Goal: Task Accomplishment & Management: Complete application form

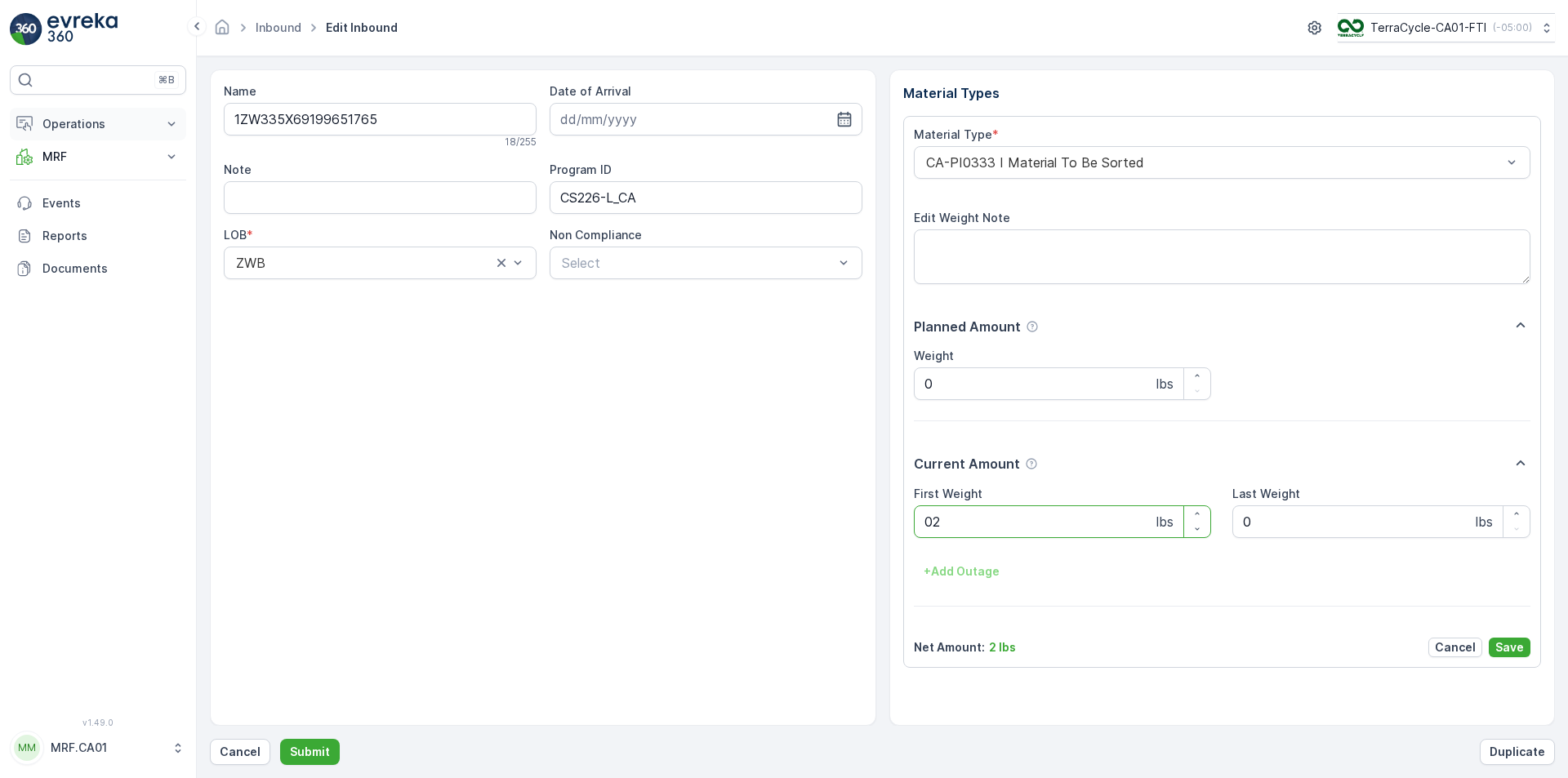
type Weight "023"
click at [280, 738] on button "Submit" at bounding box center [310, 752] width 59 height 26
type Weight "057"
click at [280, 738] on button "Submit" at bounding box center [310, 752] width 59 height 26
type Weight "033"
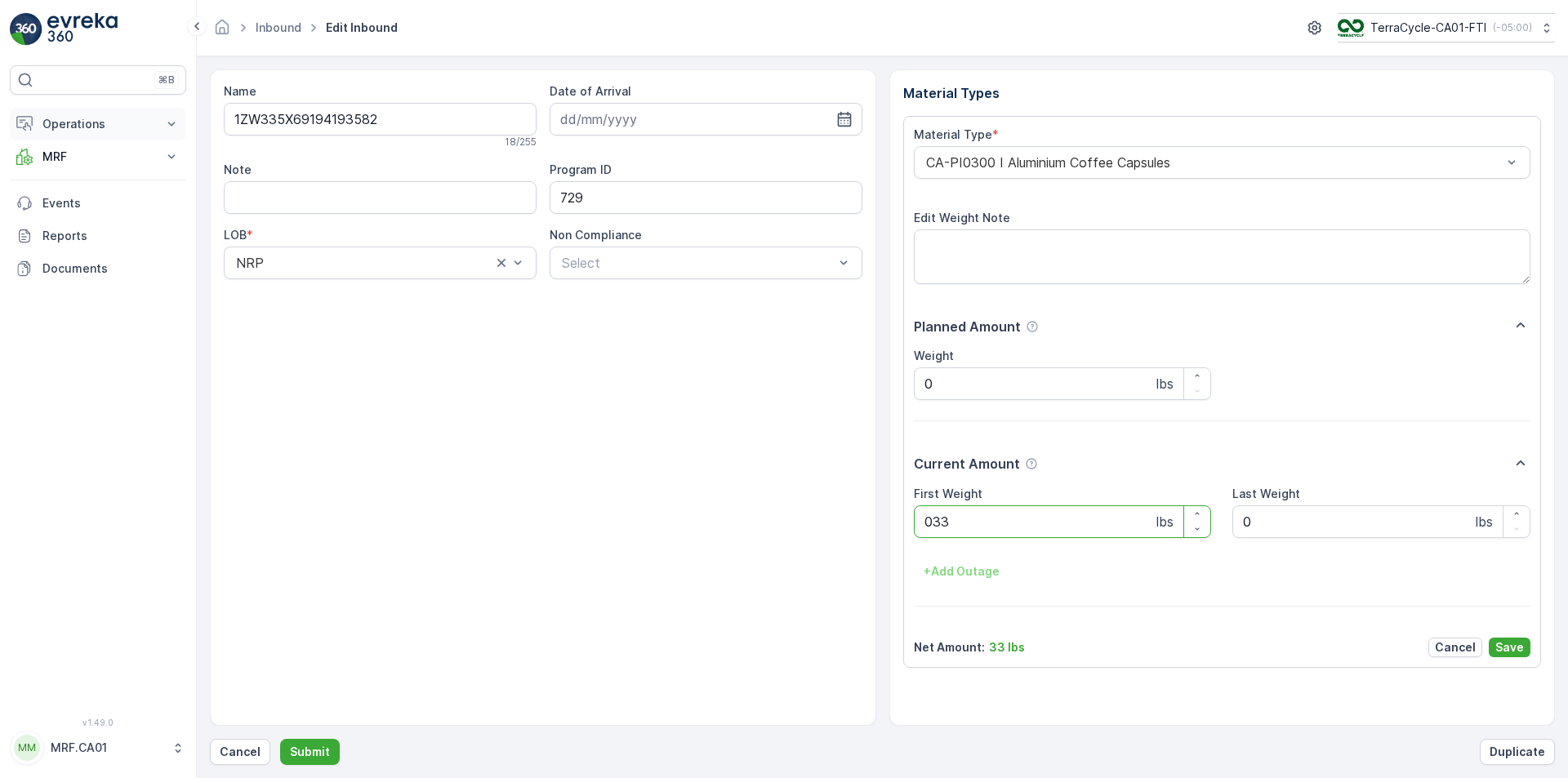
click at [280, 738] on button "Submit" at bounding box center [310, 752] width 59 height 26
type Weight "025"
click at [280, 738] on button "Submit" at bounding box center [310, 752] width 59 height 26
type Weight "033"
click at [280, 738] on button "Submit" at bounding box center [310, 752] width 59 height 26
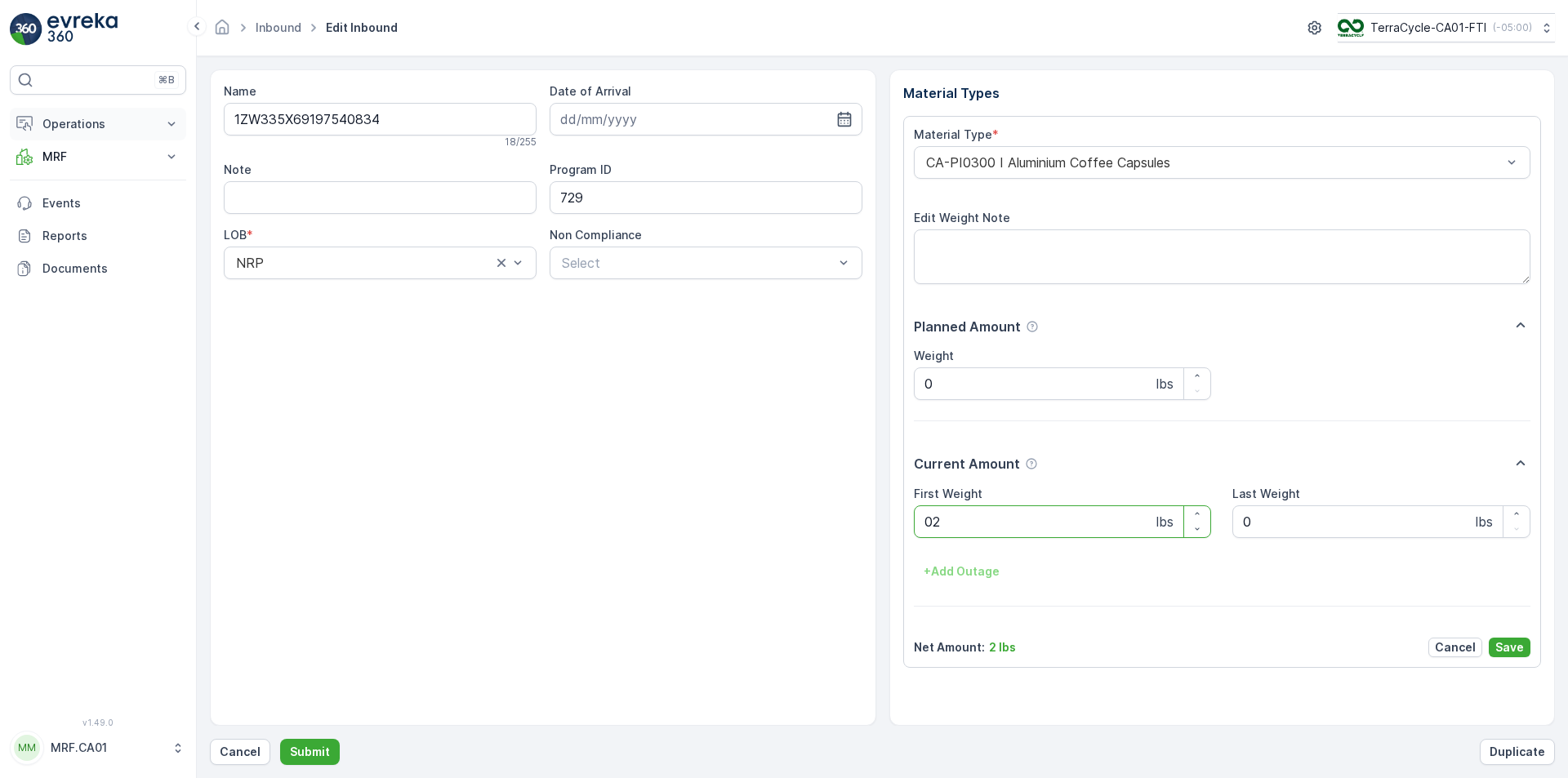
type Weight "025"
click at [280, 738] on button "Submit" at bounding box center [310, 752] width 59 height 26
type Weight "037"
click at [280, 738] on button "Submit" at bounding box center [310, 752] width 59 height 26
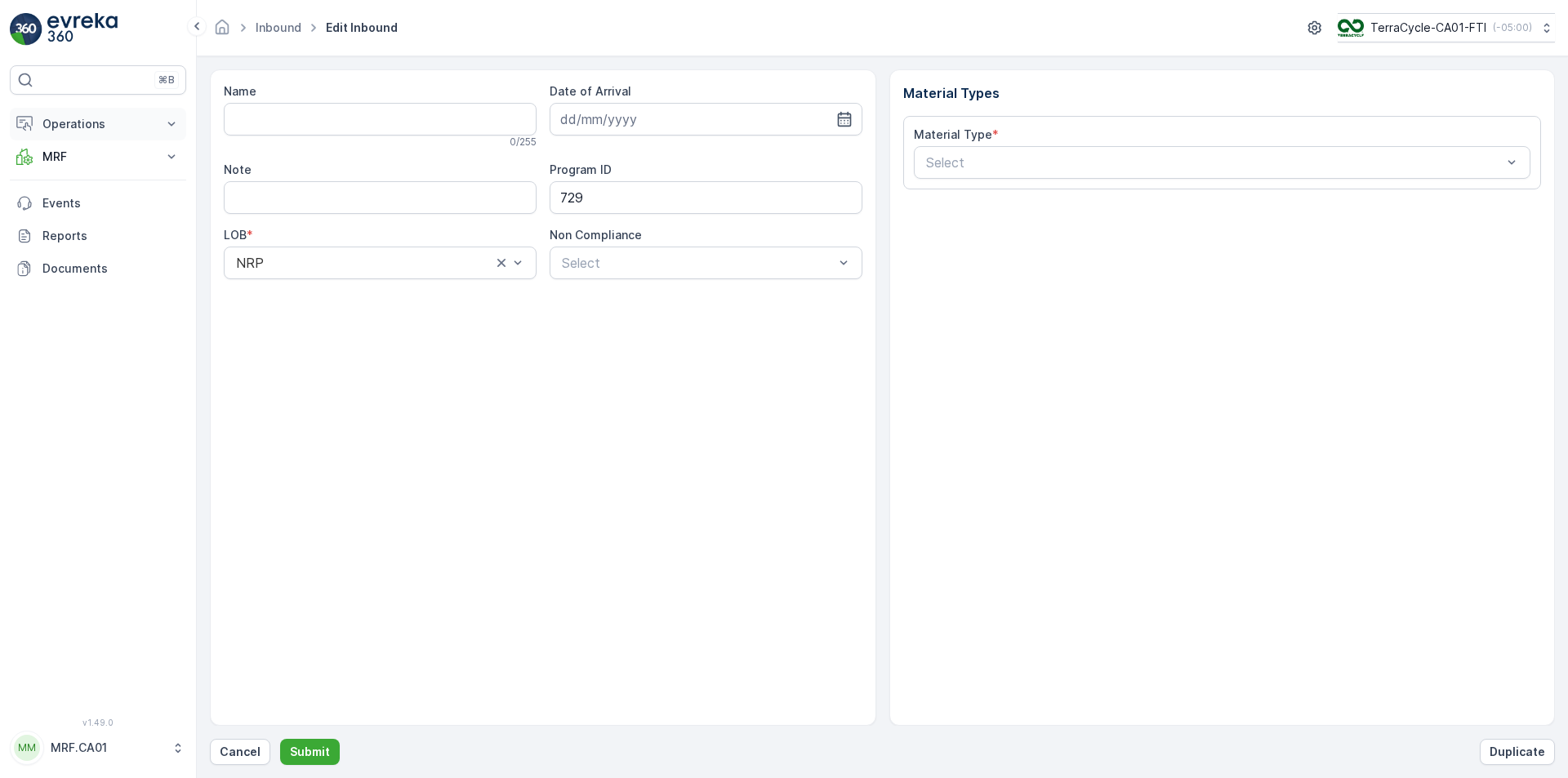
type input "1ZW335X69197538141"
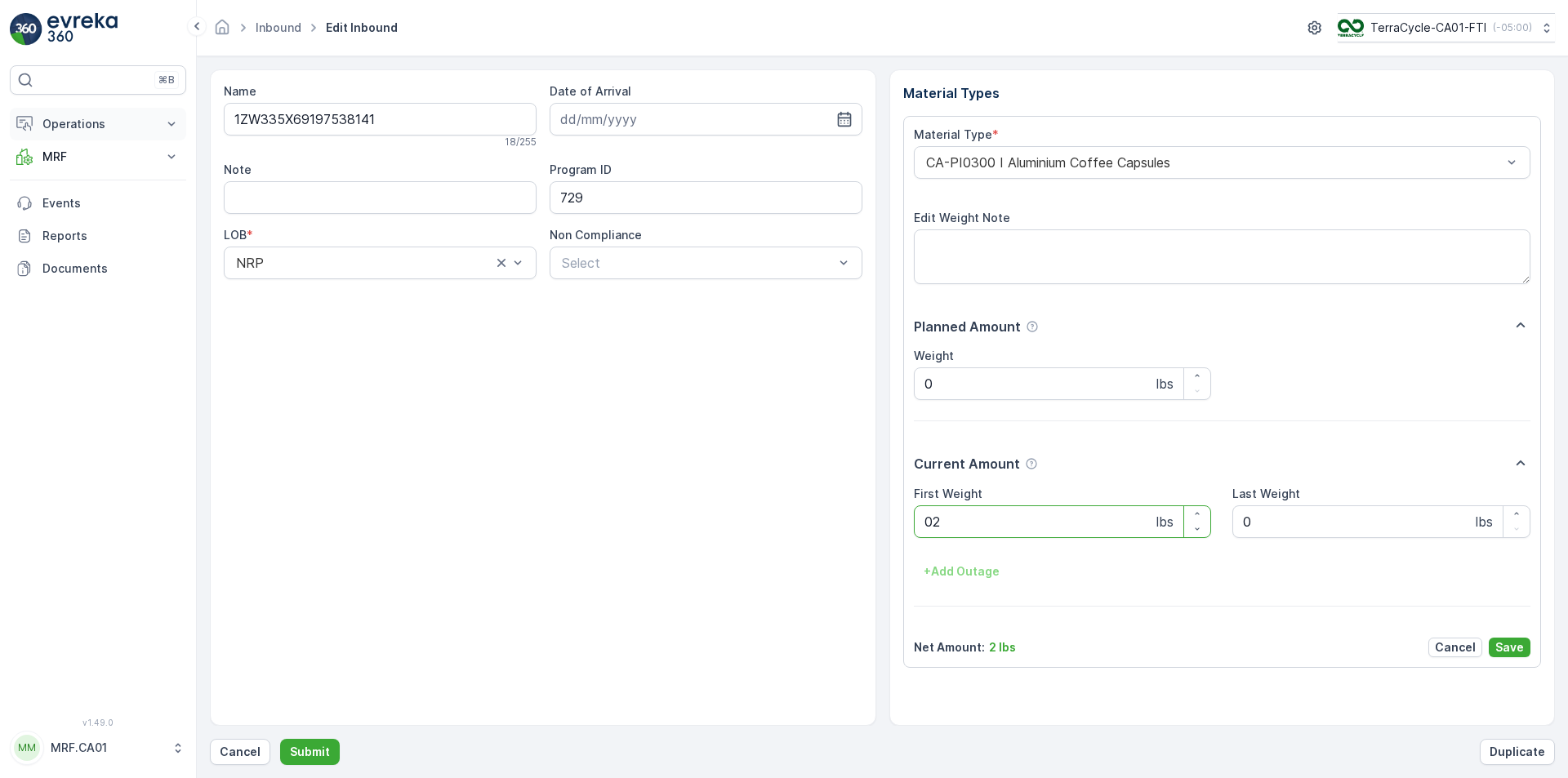
type Weight "027"
click at [280, 738] on button "Submit" at bounding box center [310, 752] width 59 height 26
type Weight "023"
click at [280, 738] on button "Submit" at bounding box center [310, 752] width 59 height 26
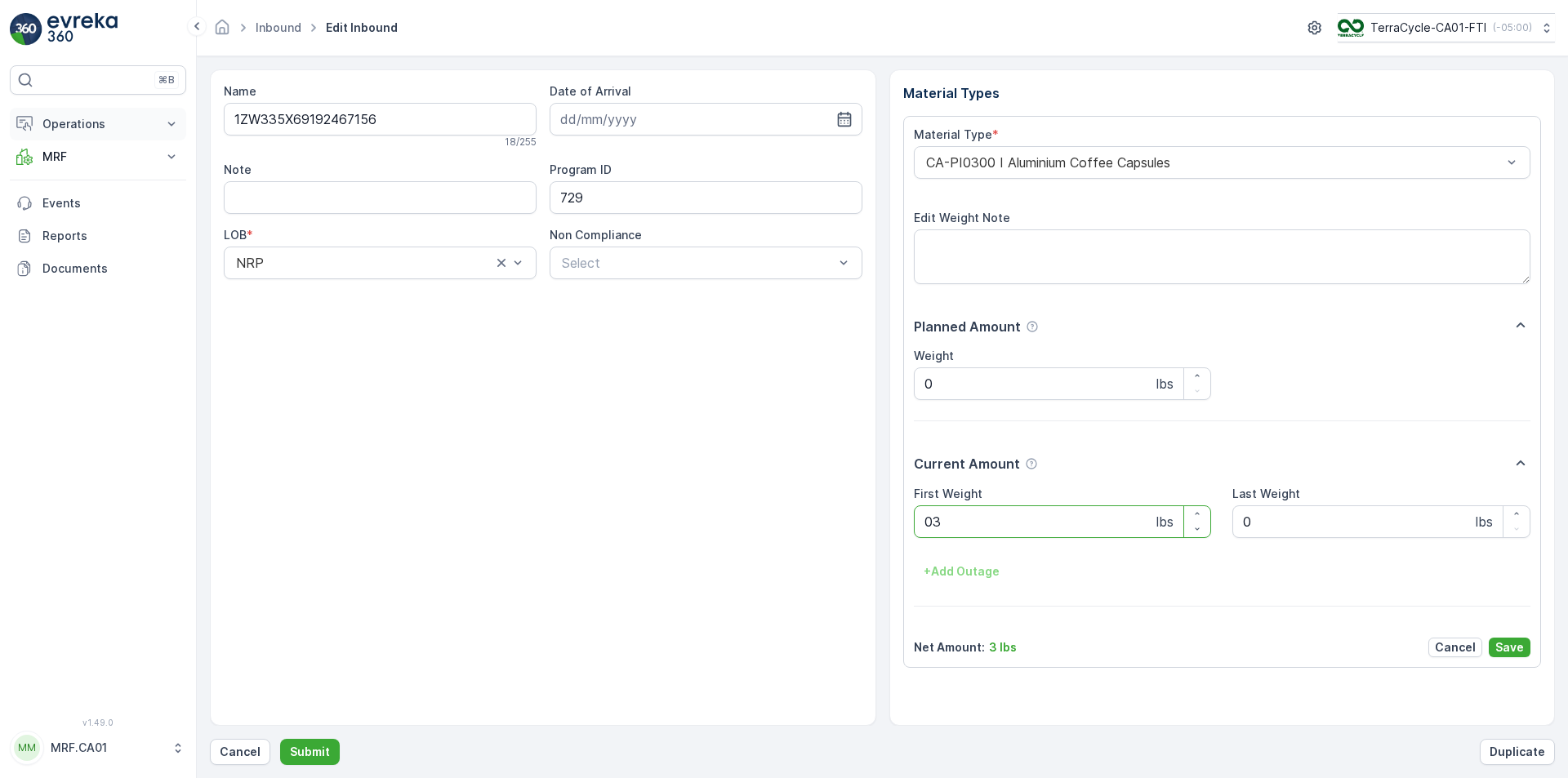
type Weight "033"
click at [280, 738] on button "Submit" at bounding box center [310, 752] width 59 height 26
type Weight "038"
click at [280, 738] on button "Submit" at bounding box center [310, 752] width 59 height 26
type Weight "027"
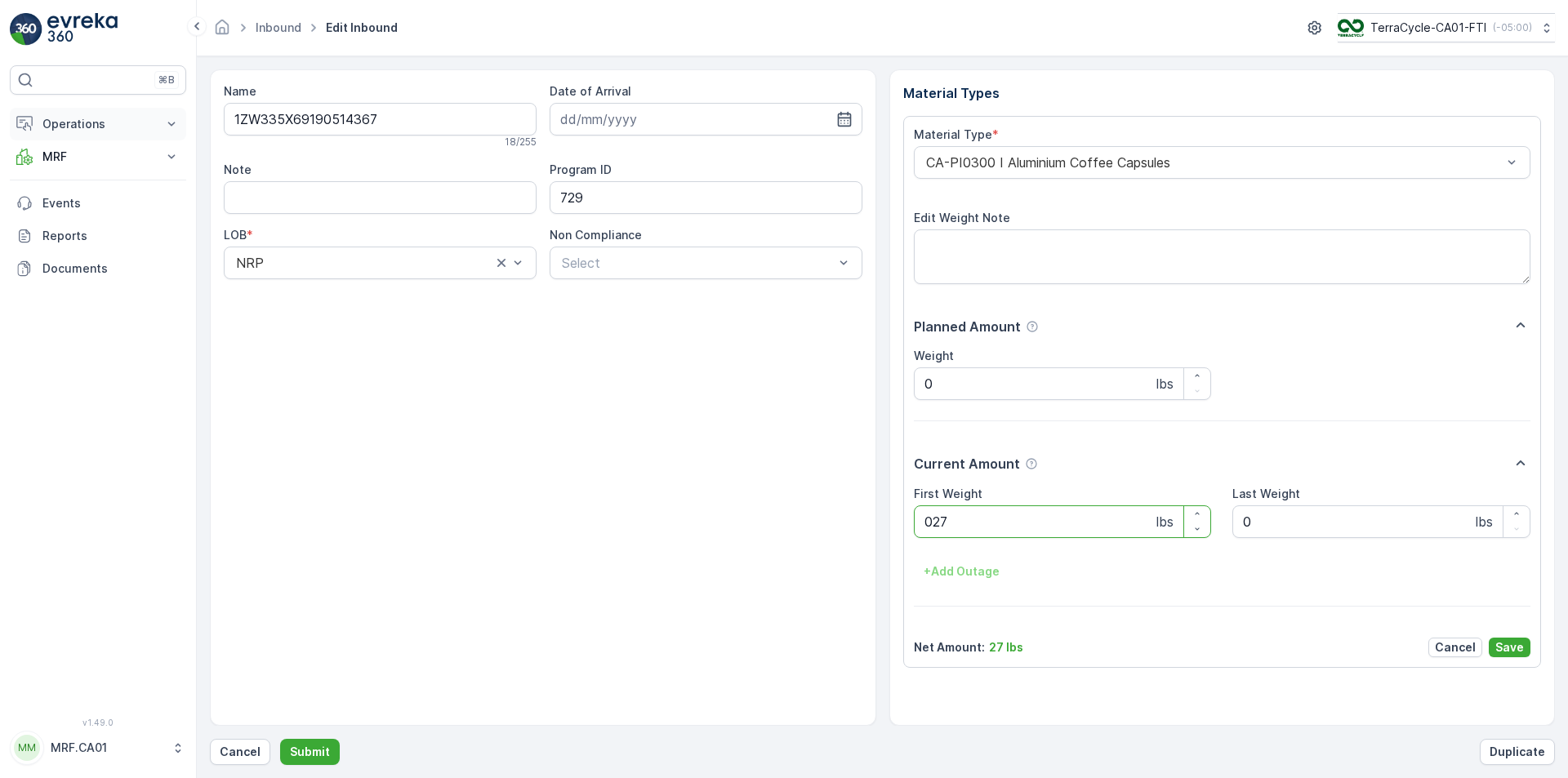
click at [280, 738] on button "Submit" at bounding box center [310, 752] width 59 height 26
type Weight "037"
click at [280, 738] on button "Submit" at bounding box center [310, 752] width 59 height 26
type Weight "031"
click at [280, 738] on button "Submit" at bounding box center [310, 752] width 59 height 26
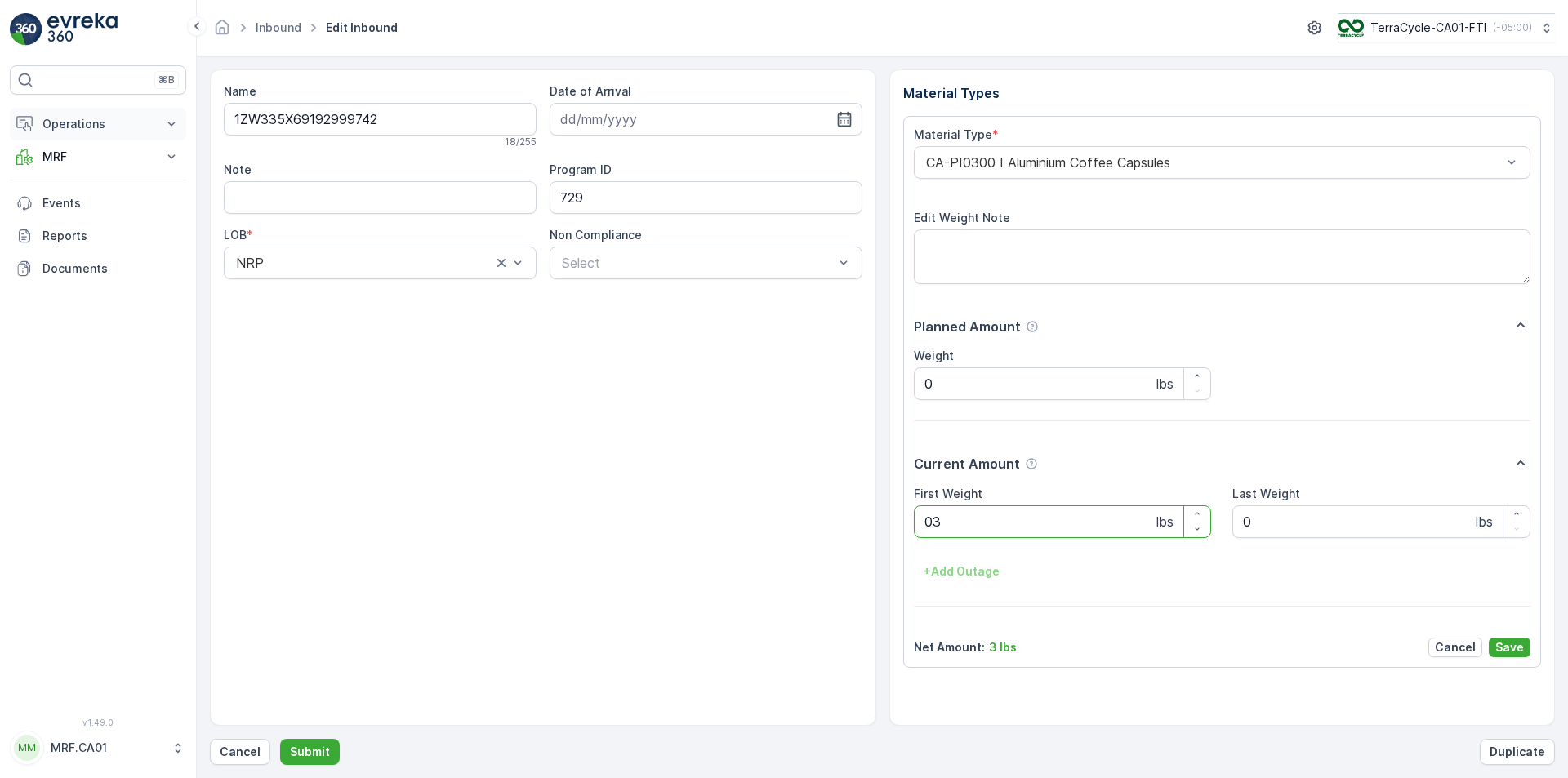
type Weight "039"
click at [280, 738] on button "Submit" at bounding box center [310, 752] width 59 height 26
type Weight "025"
click at [280, 738] on button "Submit" at bounding box center [310, 752] width 59 height 26
type Weight "042"
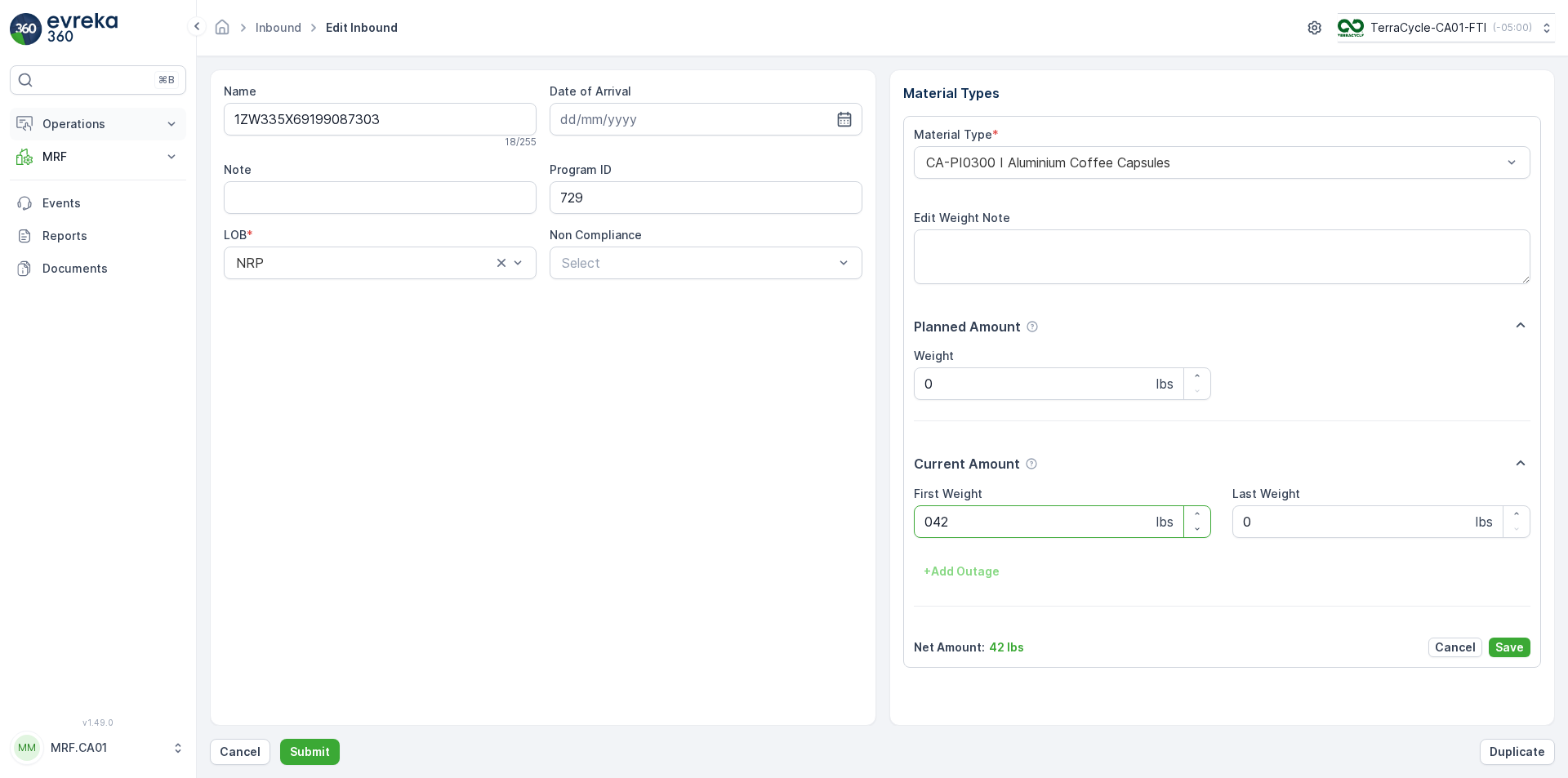
click at [280, 738] on button "Submit" at bounding box center [310, 752] width 59 height 26
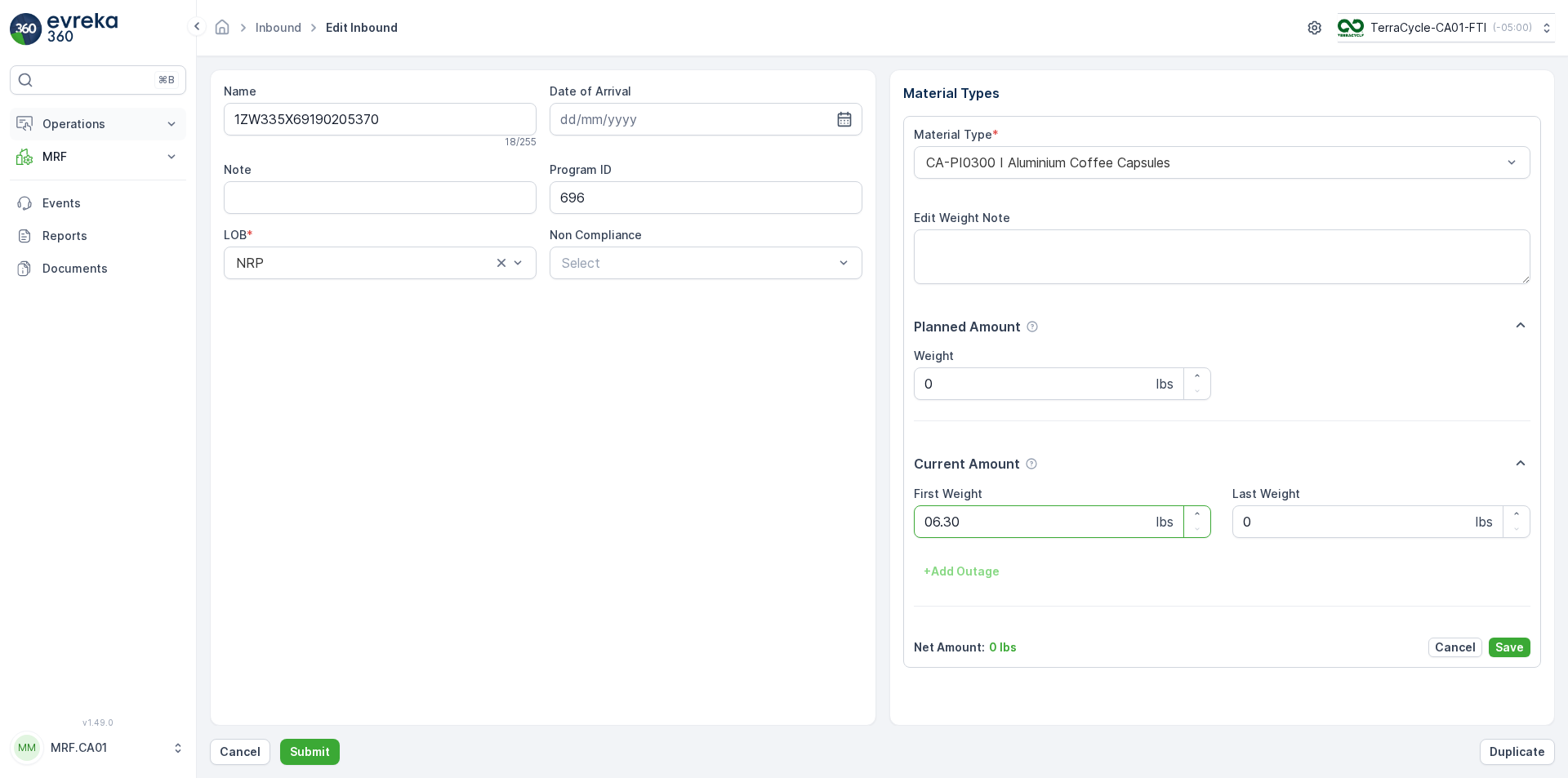
click at [280, 738] on button "Submit" at bounding box center [310, 752] width 59 height 26
click at [1066, 167] on div at bounding box center [1214, 162] width 580 height 15
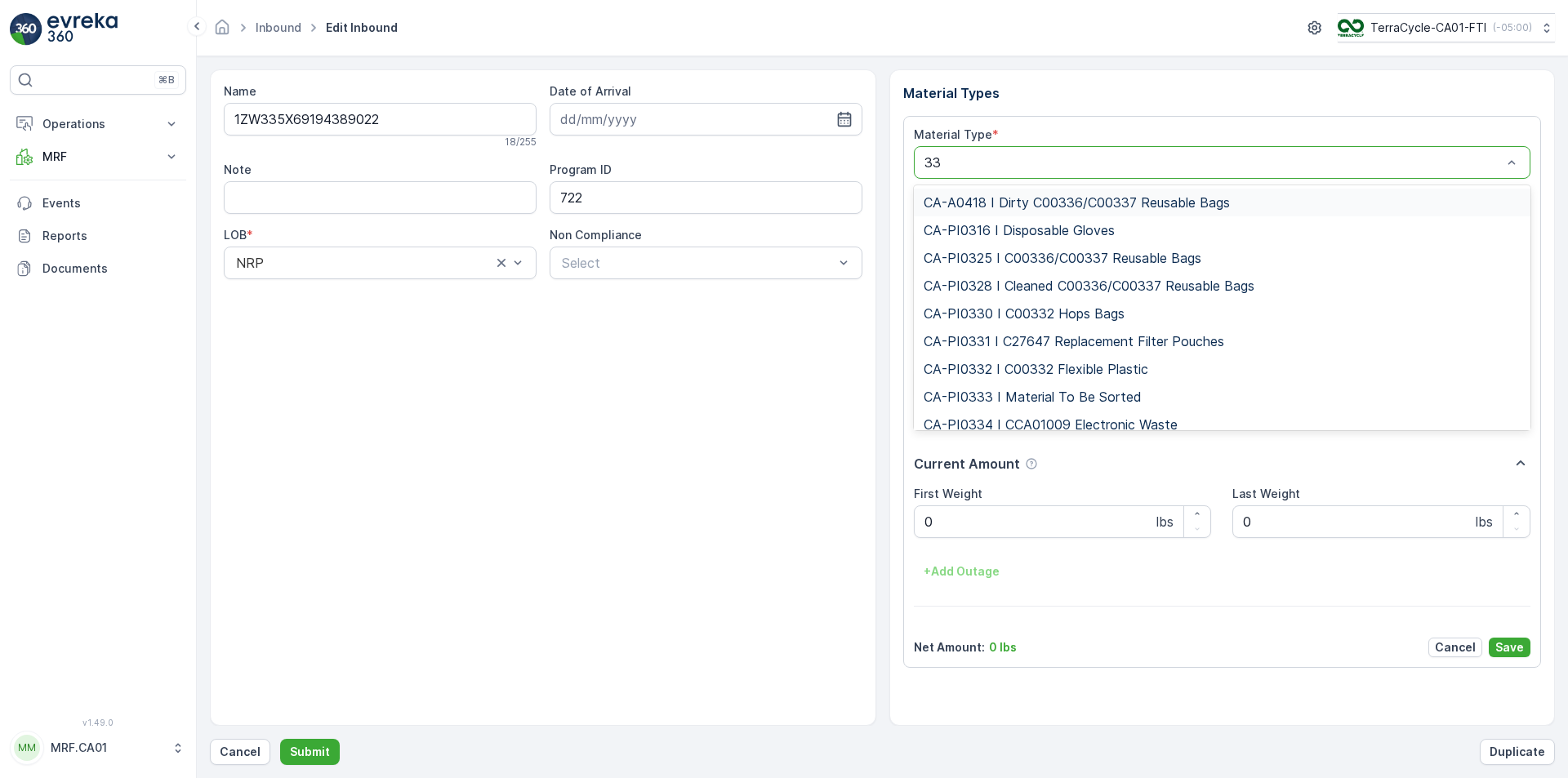
type input "333"
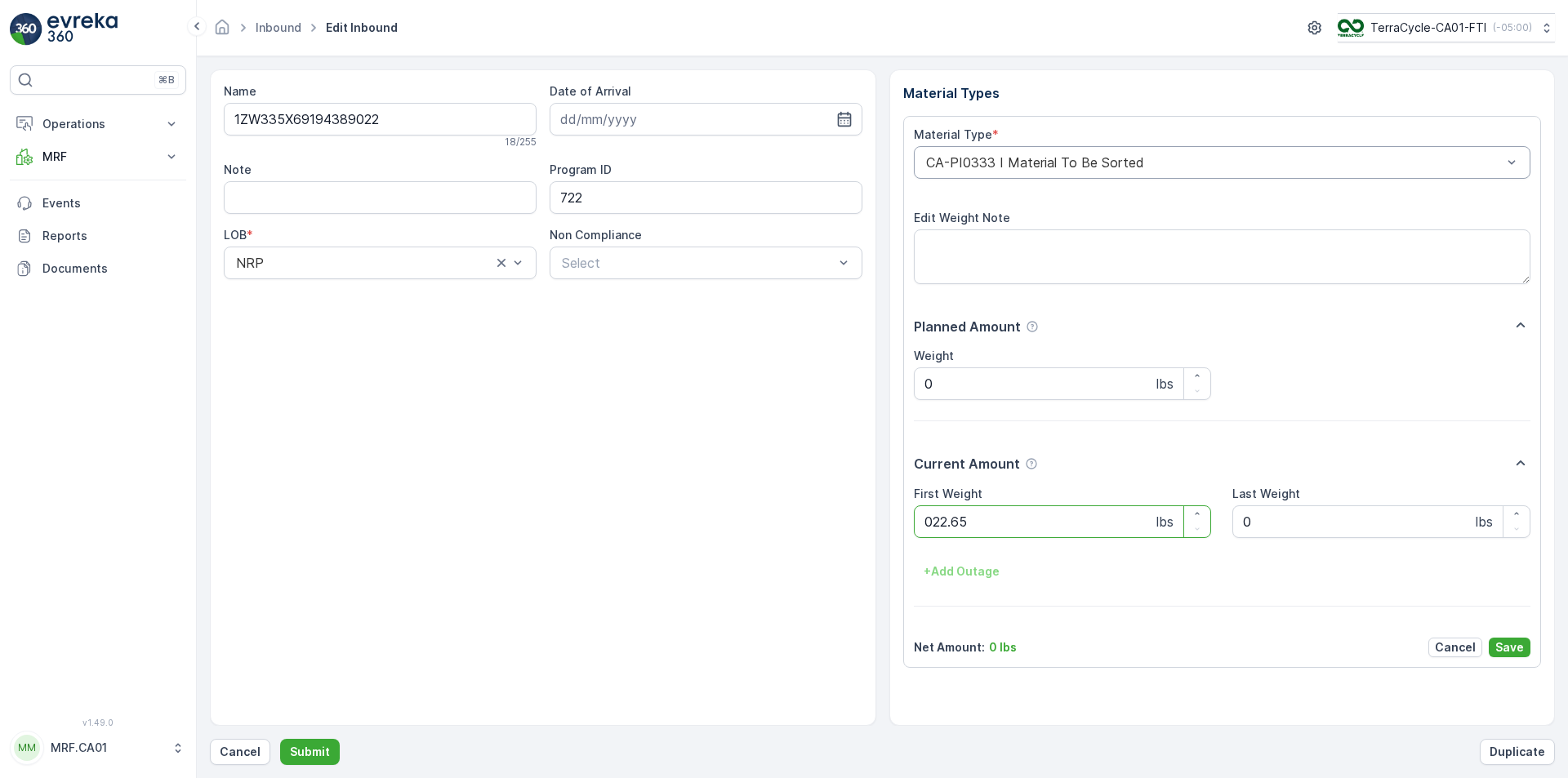
click at [280, 738] on button "Submit" at bounding box center [310, 752] width 59 height 26
click at [1068, 168] on div at bounding box center [1214, 162] width 580 height 15
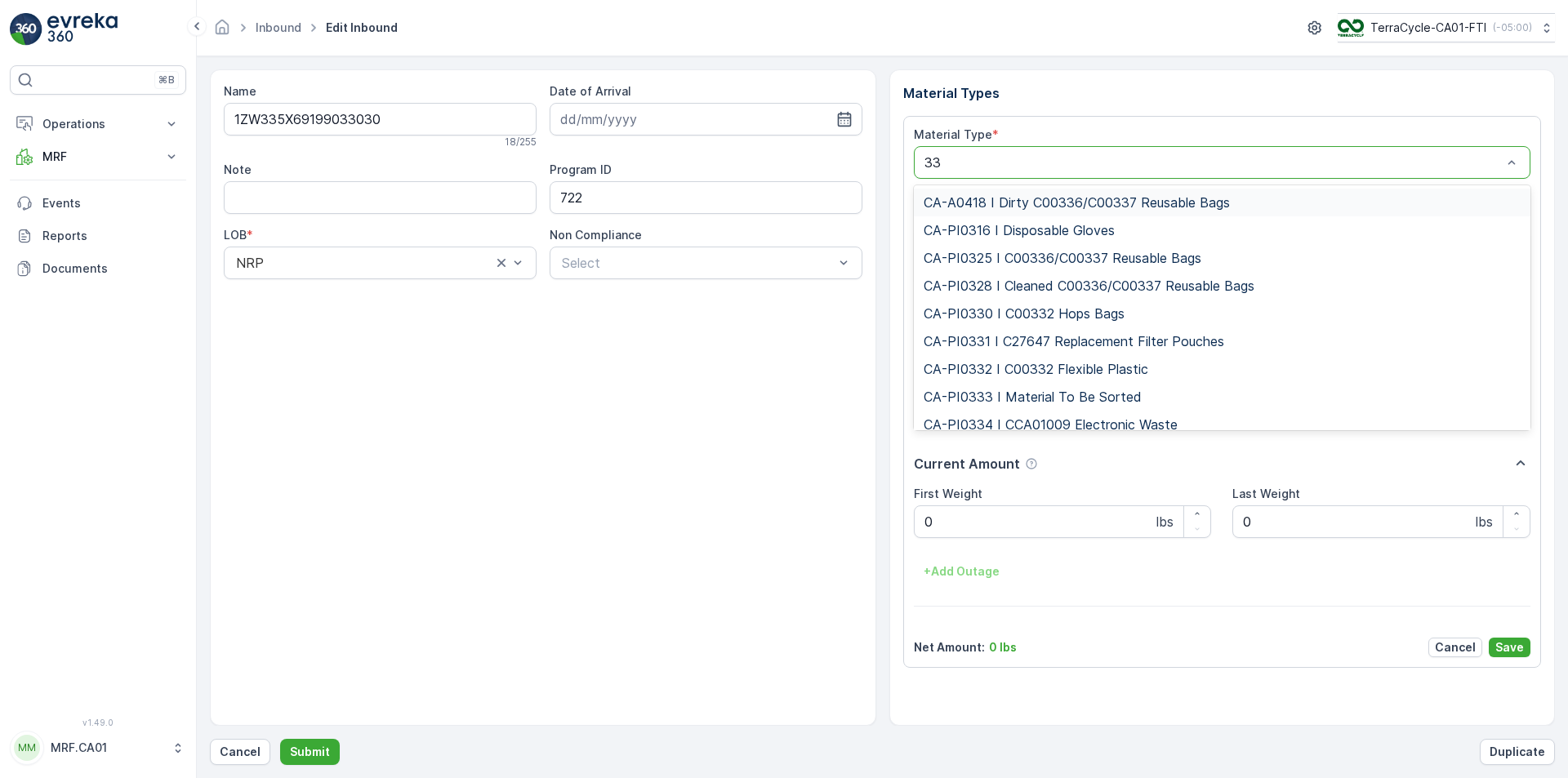
type input "333"
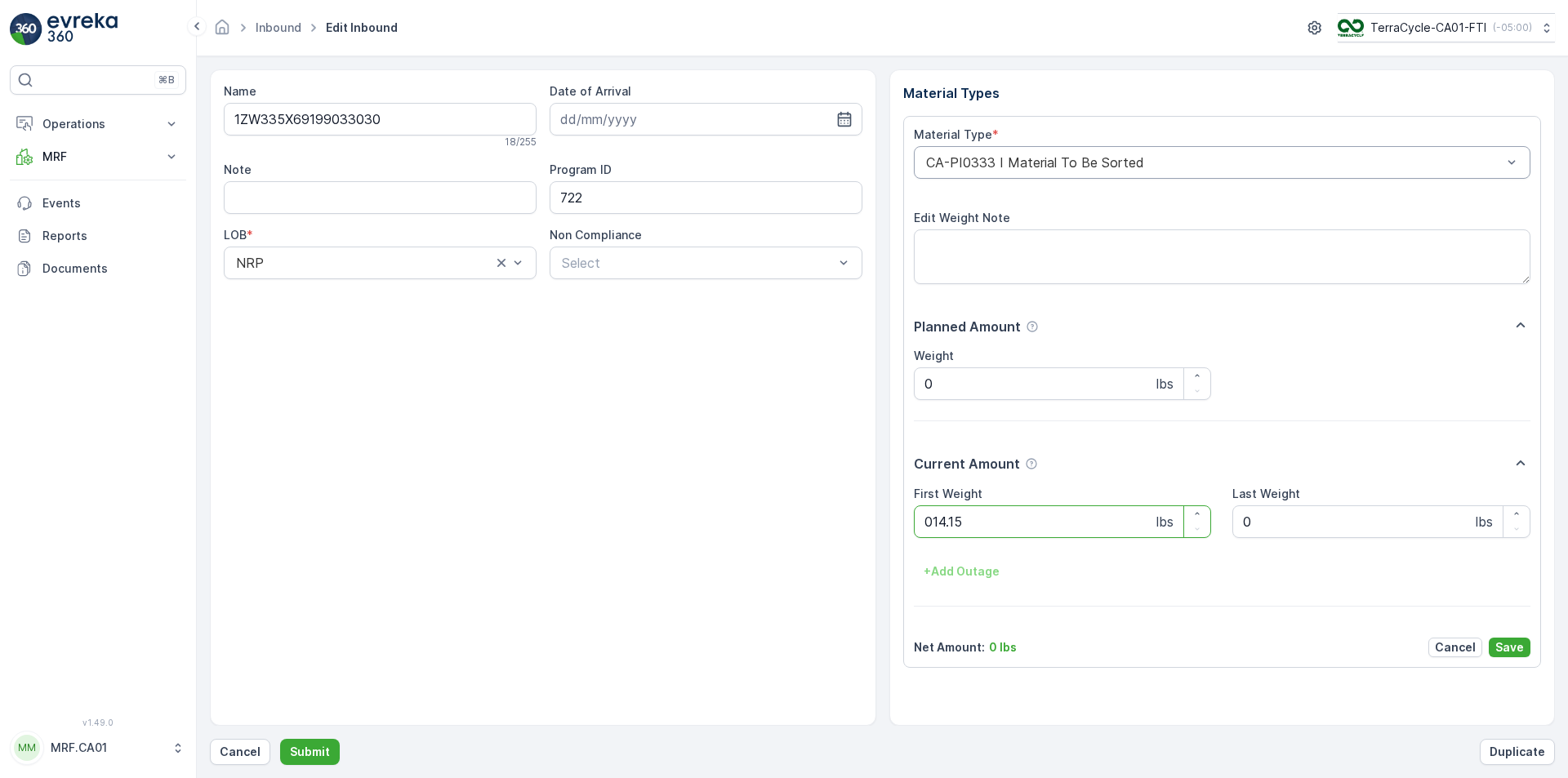
click at [280, 738] on button "Submit" at bounding box center [310, 752] width 59 height 26
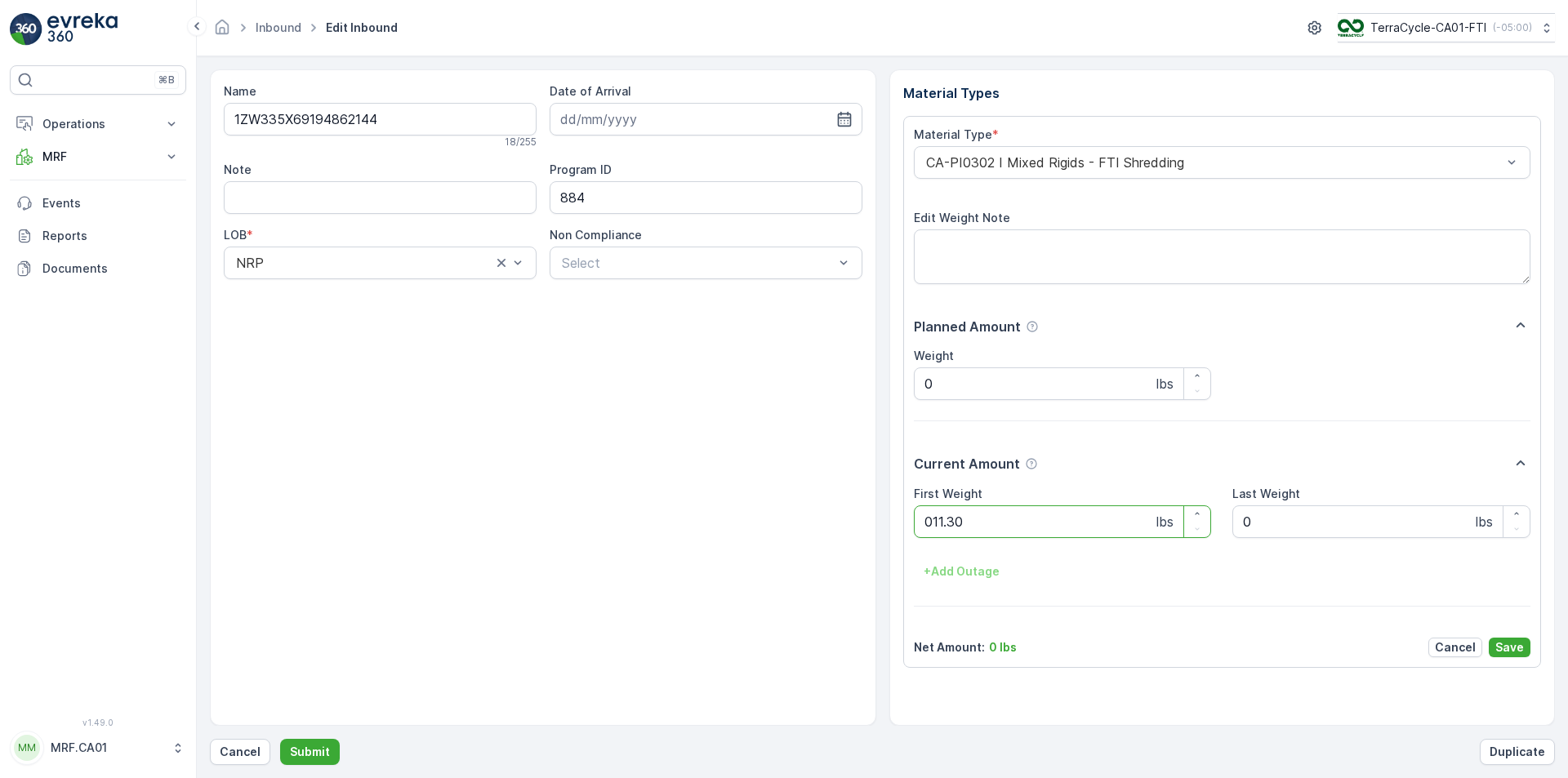
click at [280, 738] on button "Submit" at bounding box center [310, 752] width 59 height 26
click at [1114, 161] on div at bounding box center [1214, 162] width 580 height 15
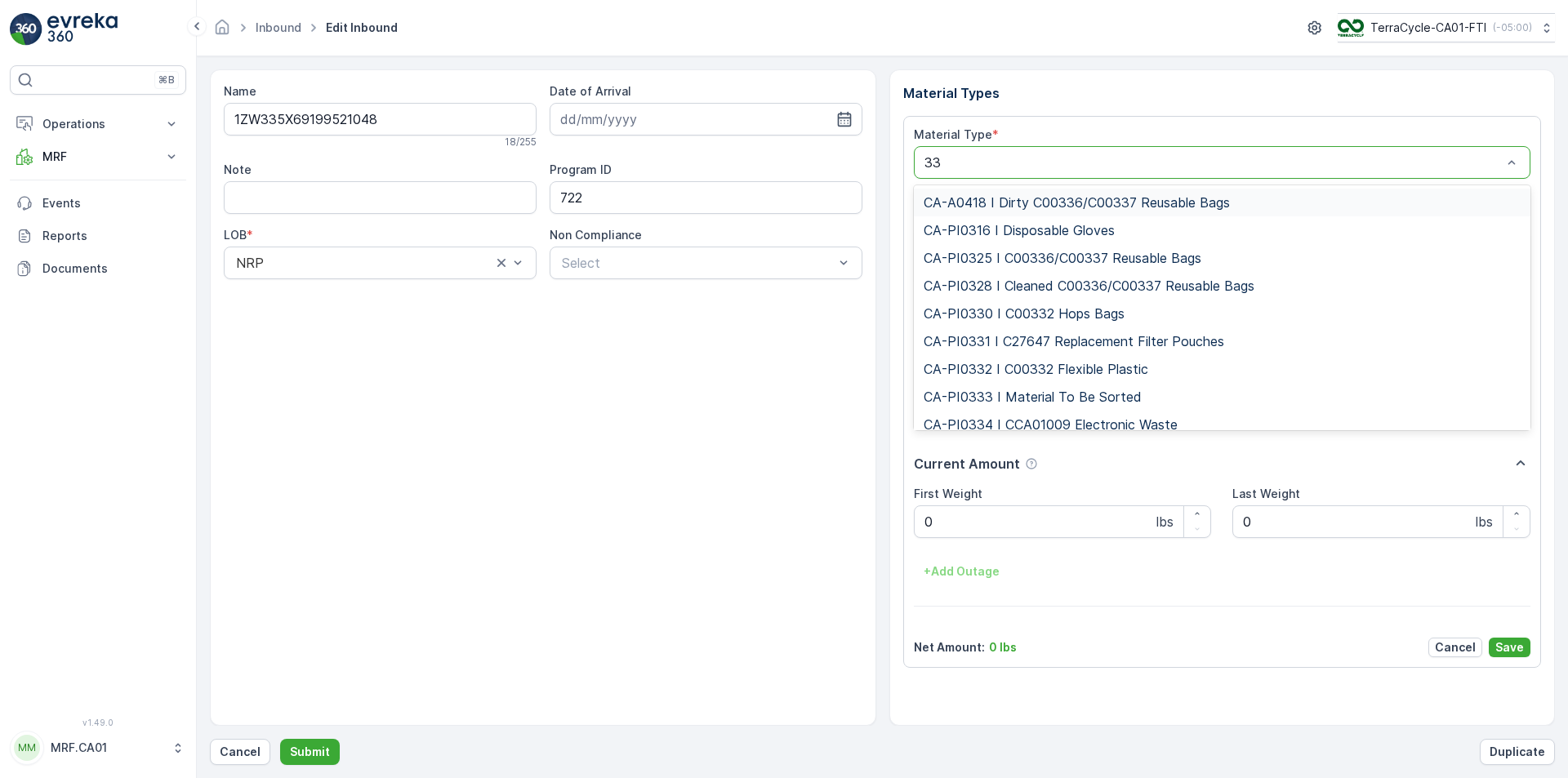
type input "333"
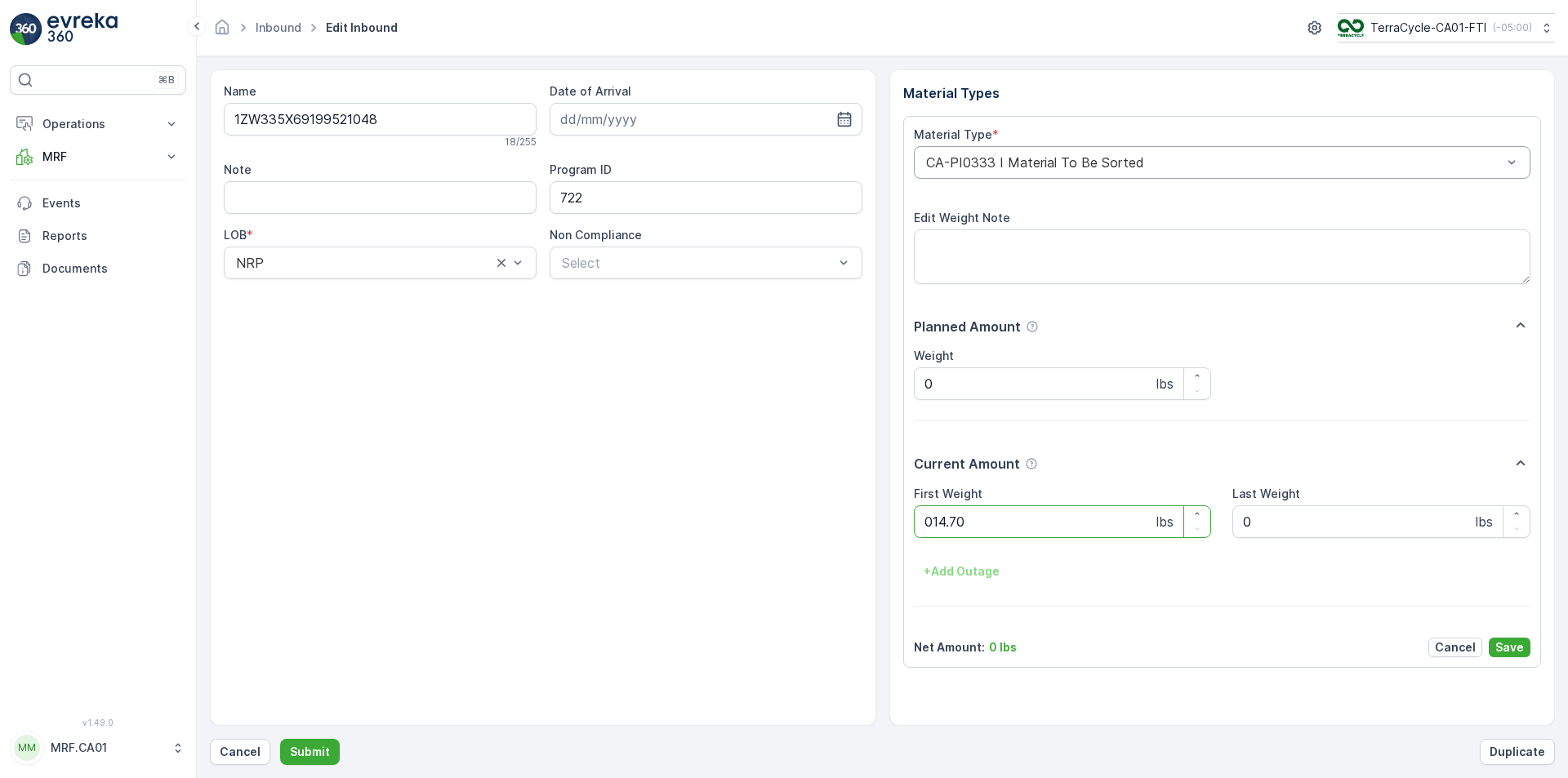
click at [280, 738] on button "Submit" at bounding box center [310, 752] width 59 height 26
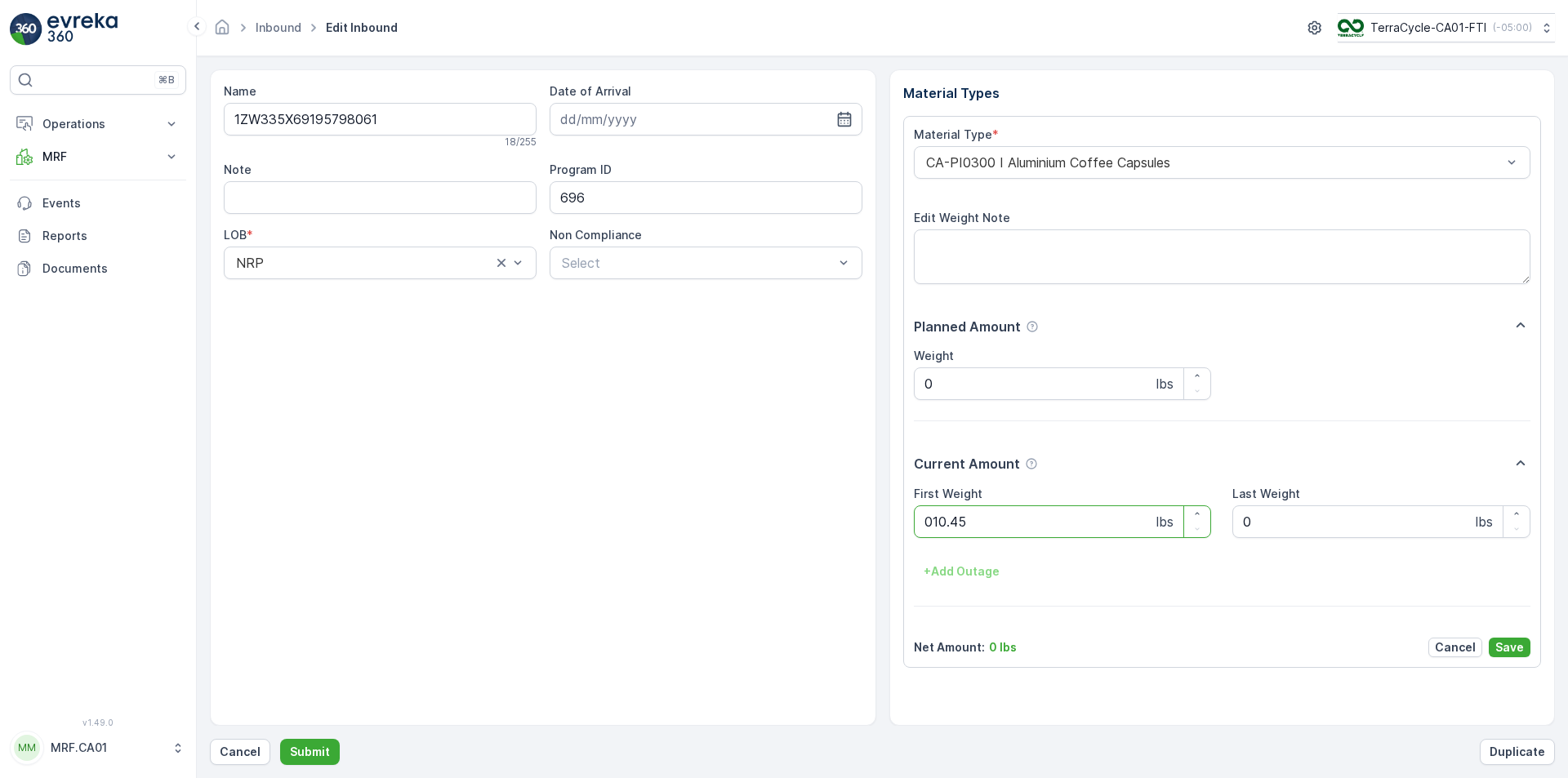
click at [280, 738] on button "Submit" at bounding box center [310, 752] width 59 height 26
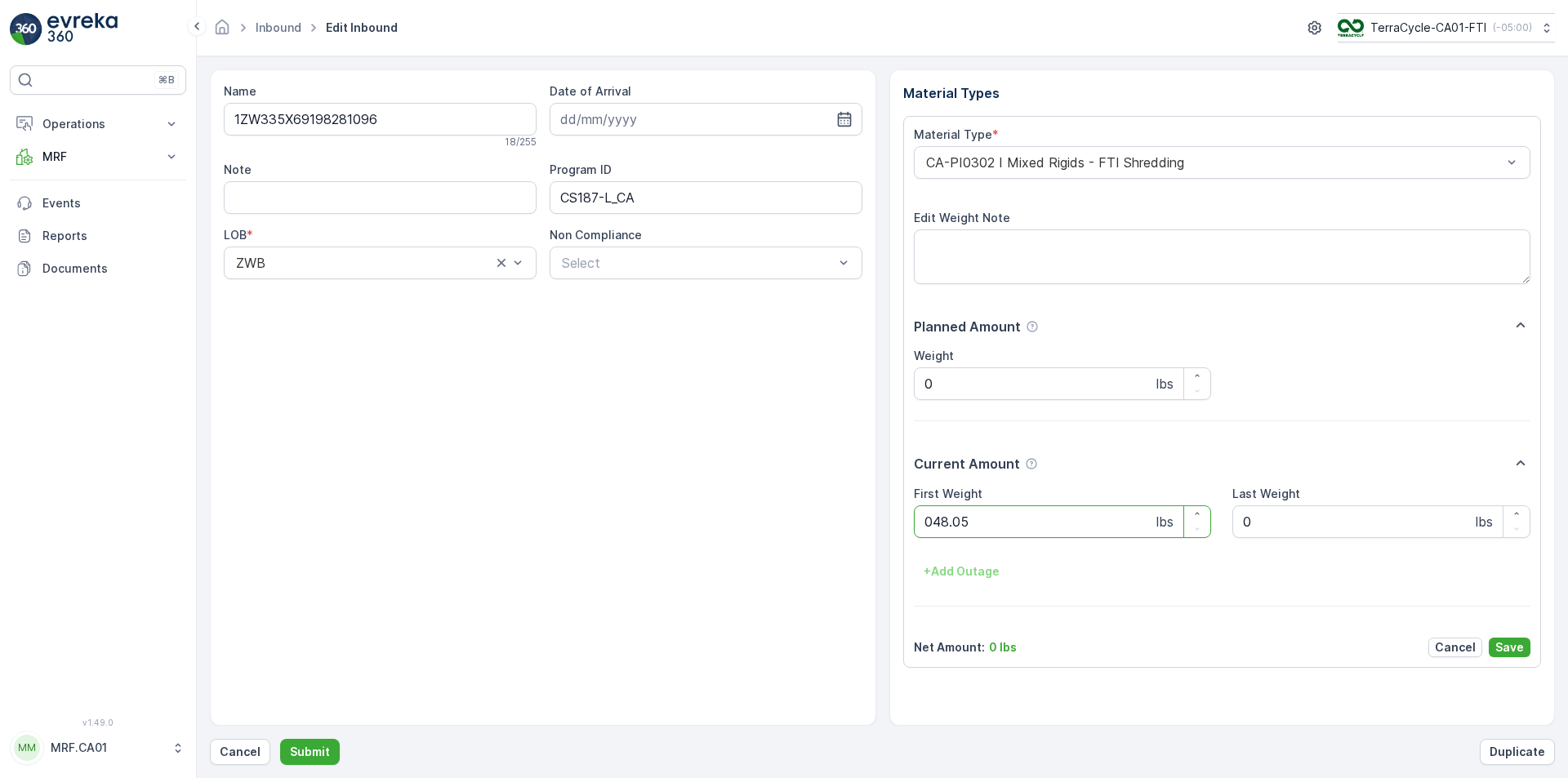
click at [280, 738] on button "Submit" at bounding box center [310, 752] width 59 height 26
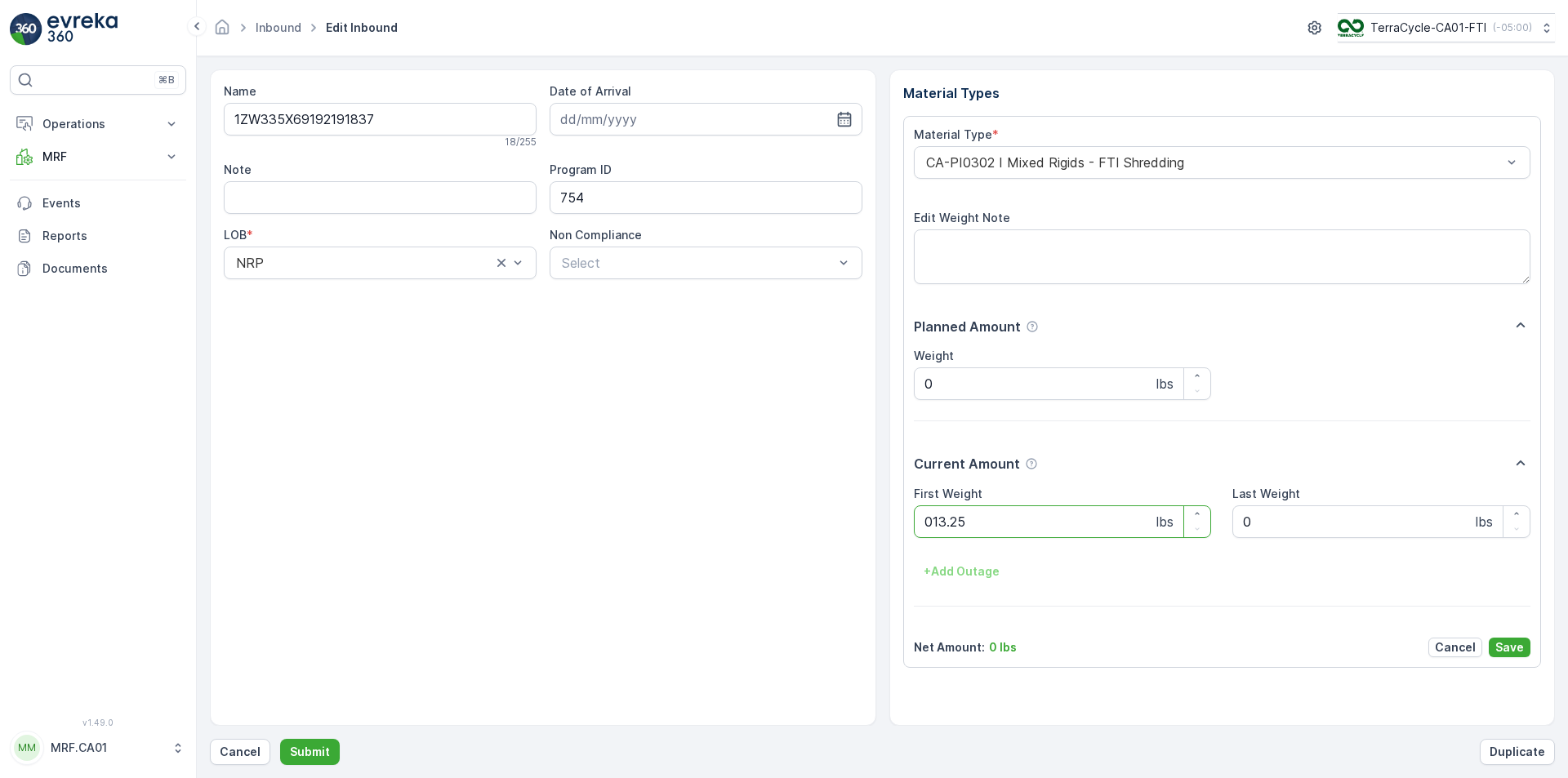
click at [280, 738] on button "Submit" at bounding box center [310, 752] width 59 height 26
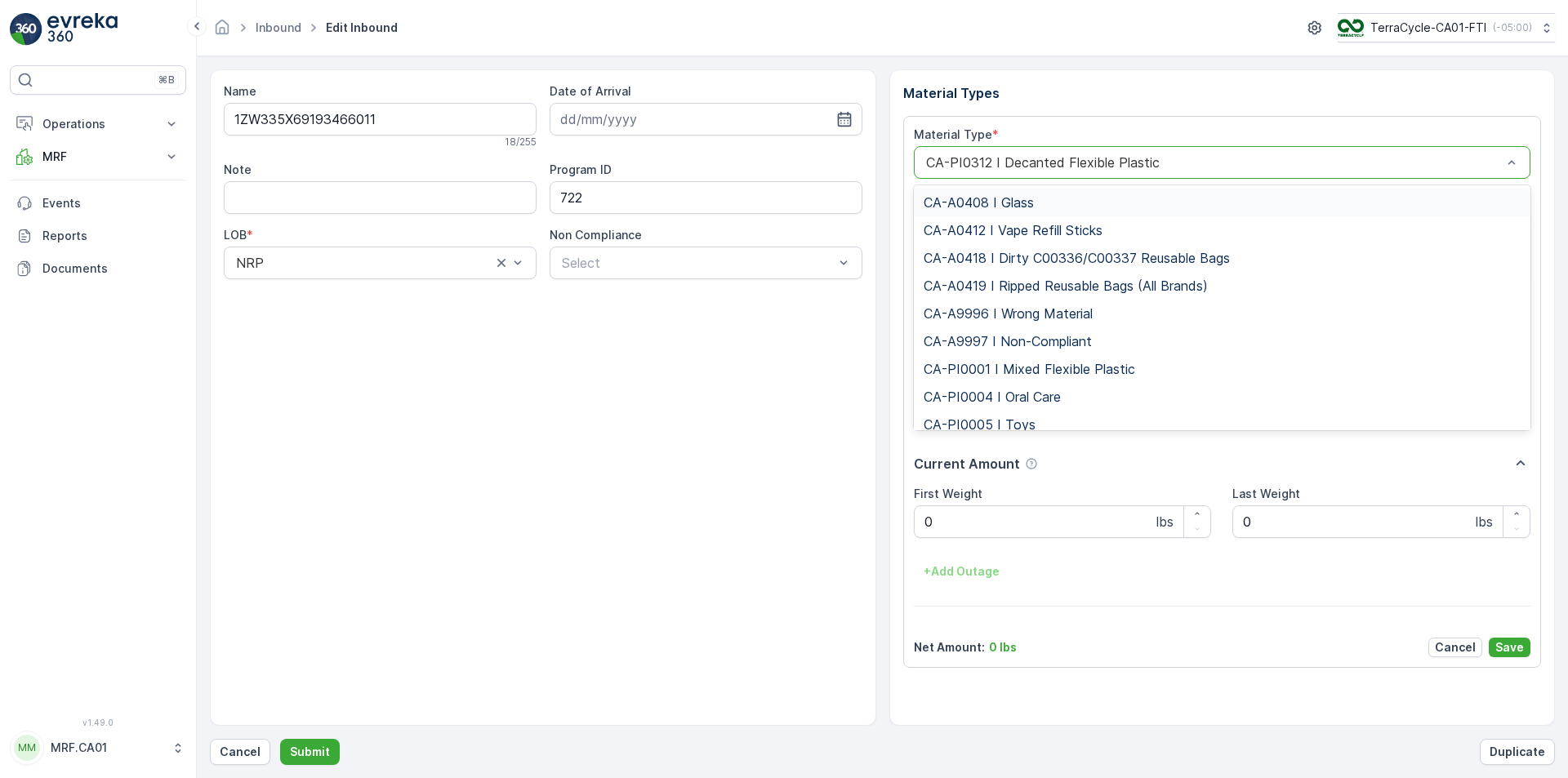
click at [1094, 164] on div at bounding box center [1214, 162] width 580 height 15
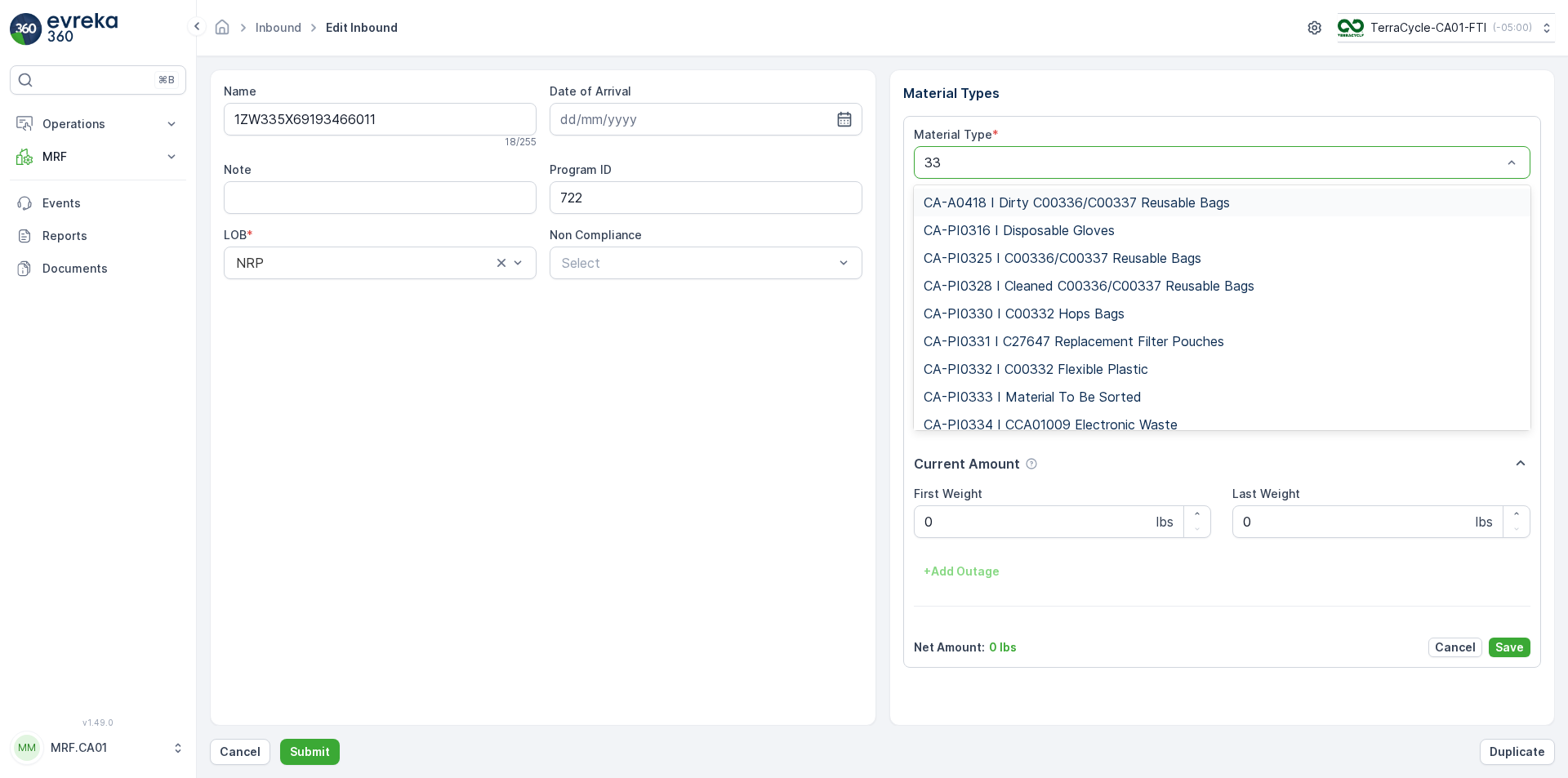
type input "333"
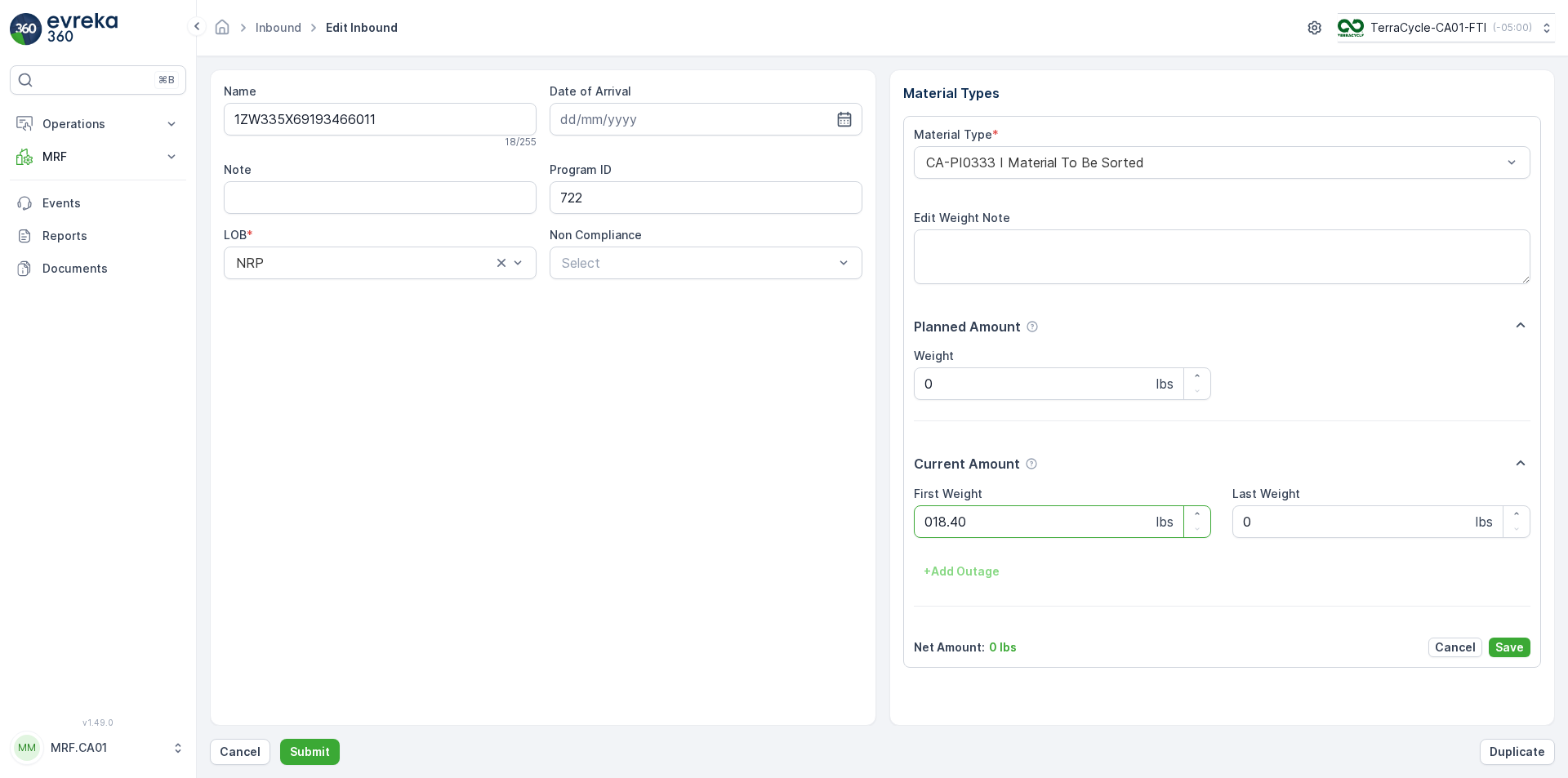
click at [280, 738] on button "Submit" at bounding box center [310, 752] width 59 height 26
type Weight "04.20"
click at [315, 752] on p "Submit" at bounding box center [310, 752] width 40 height 16
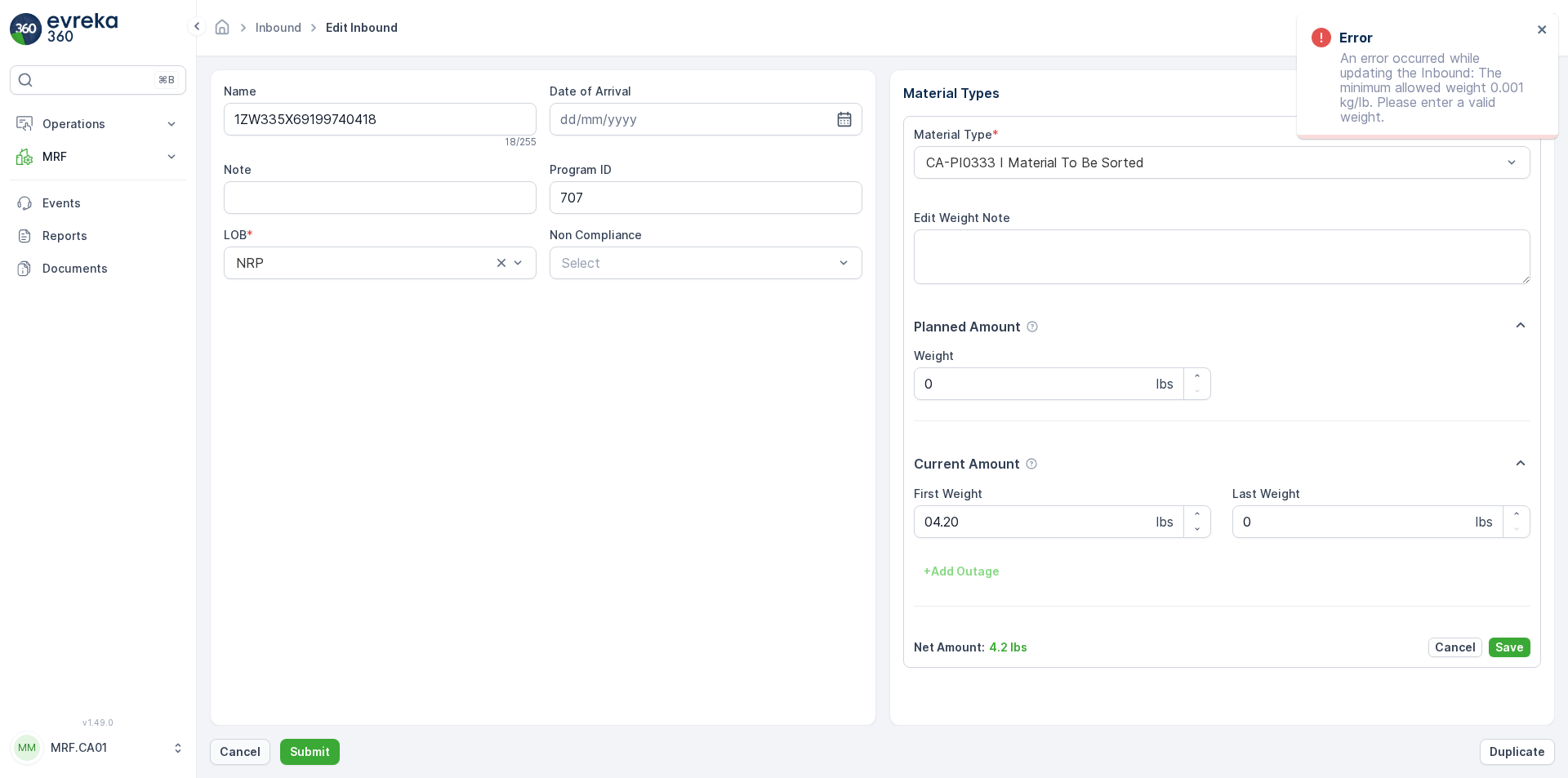
click at [249, 752] on p "Cancel" at bounding box center [240, 752] width 41 height 16
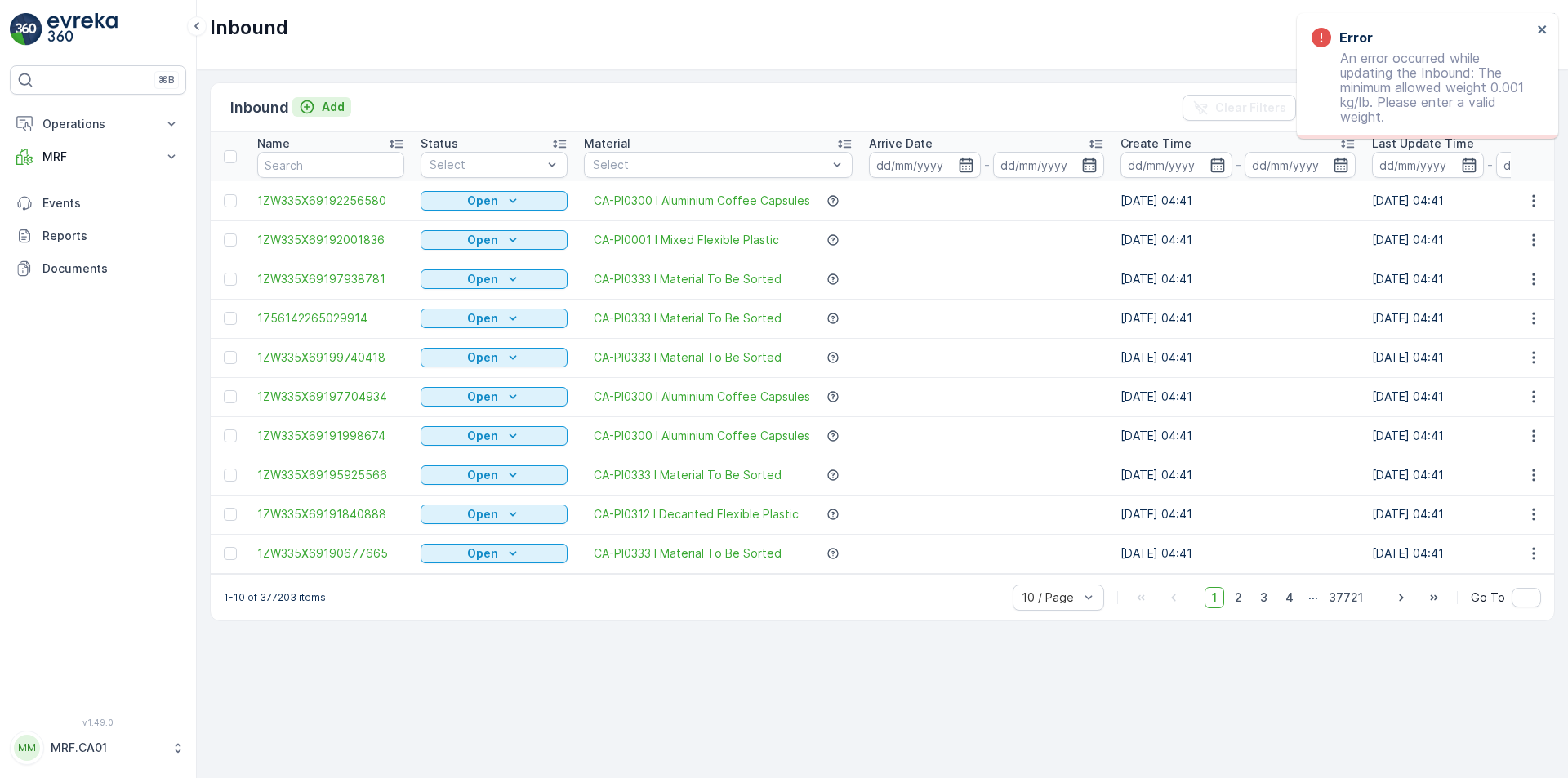
click at [333, 110] on p "Add" at bounding box center [334, 107] width 23 height 16
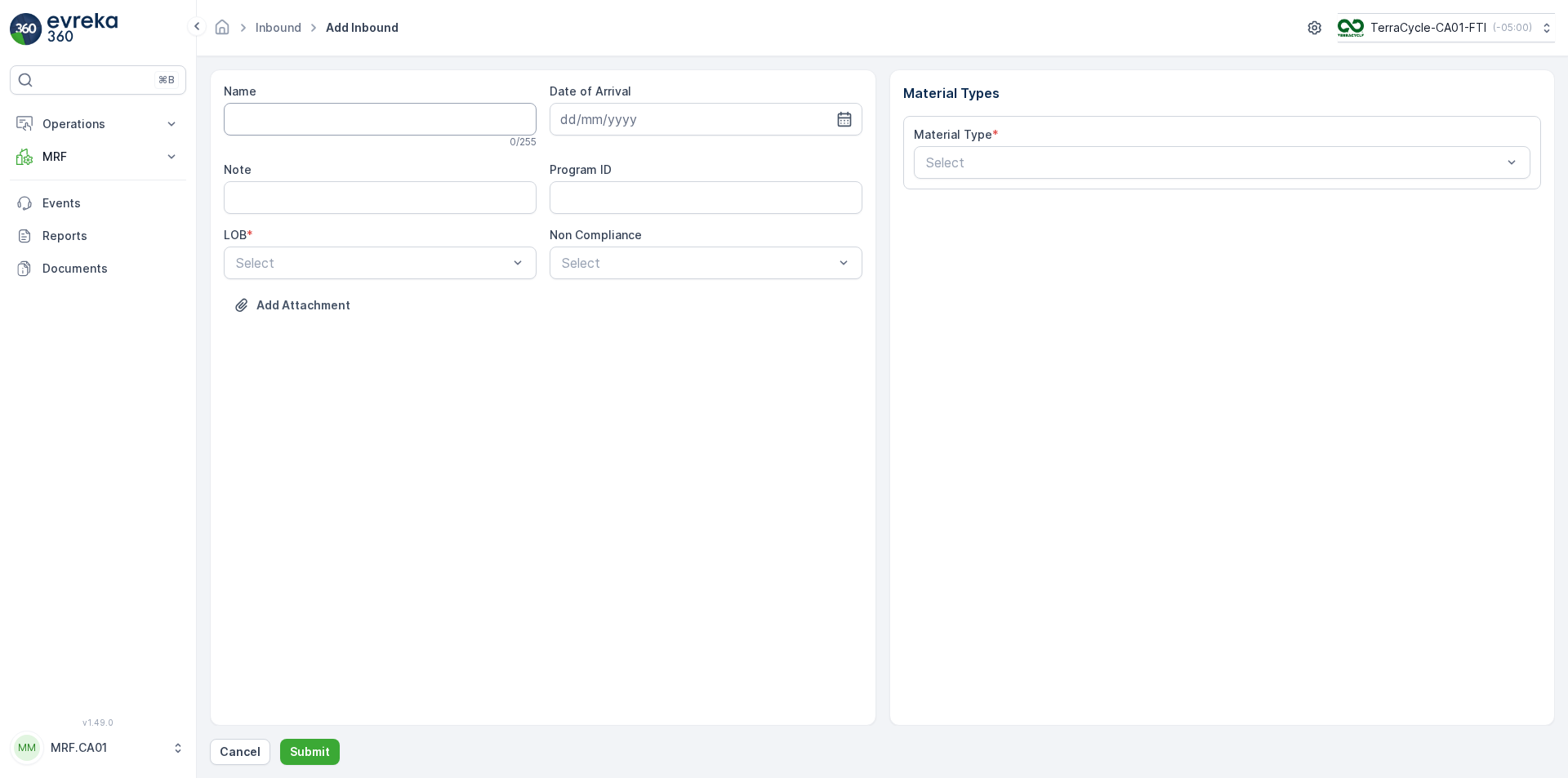
click at [305, 114] on input "Name" at bounding box center [380, 119] width 313 height 33
click at [280, 738] on button "Submit" at bounding box center [310, 752] width 59 height 26
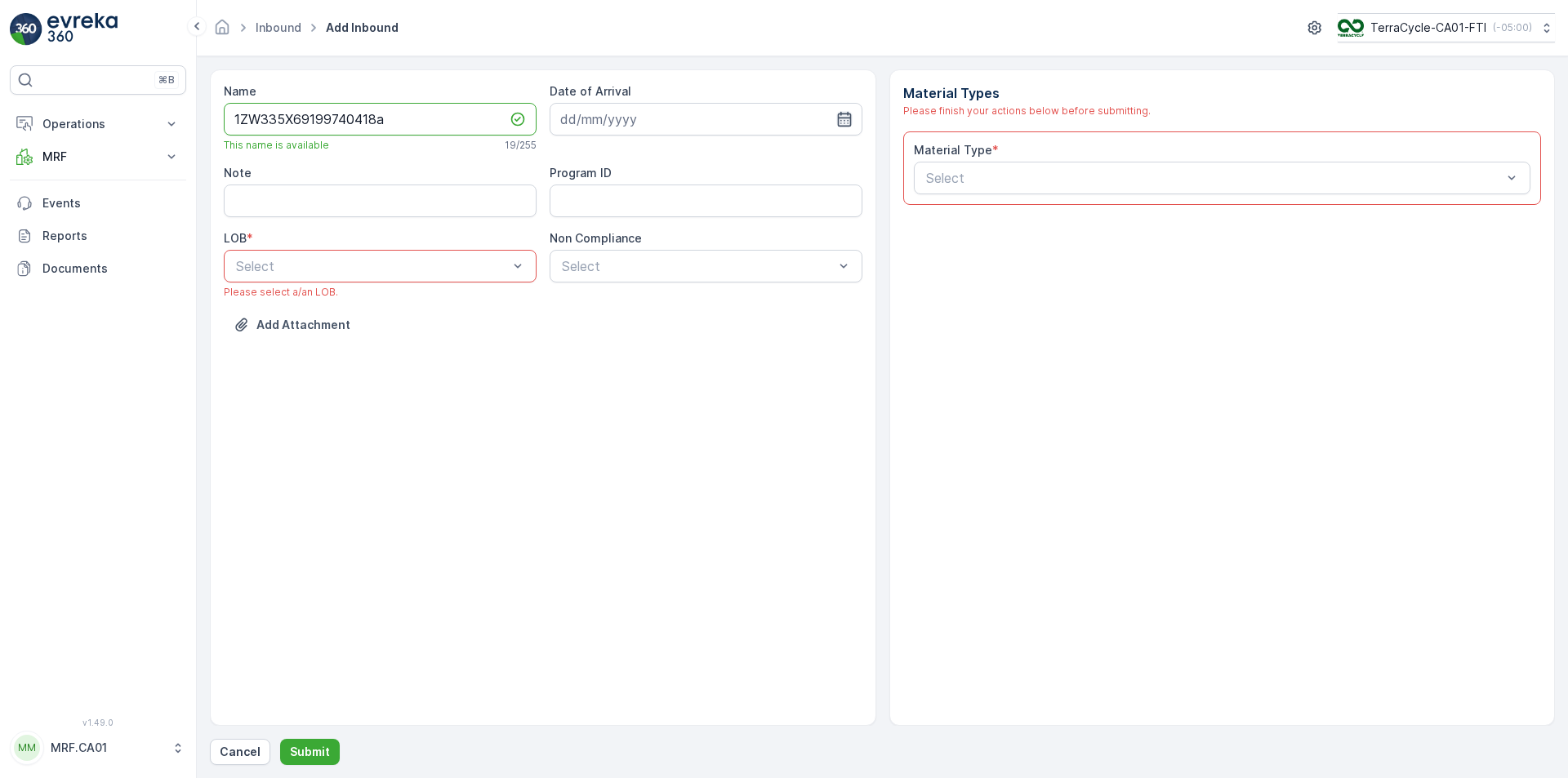
type input "1ZW335X69199740418a"
click at [848, 121] on icon "button" at bounding box center [844, 119] width 16 height 16
click at [630, 352] on div "26" at bounding box center [637, 353] width 26 height 26
type input "[DATE]"
click at [464, 252] on div "Select" at bounding box center [380, 266] width 313 height 33
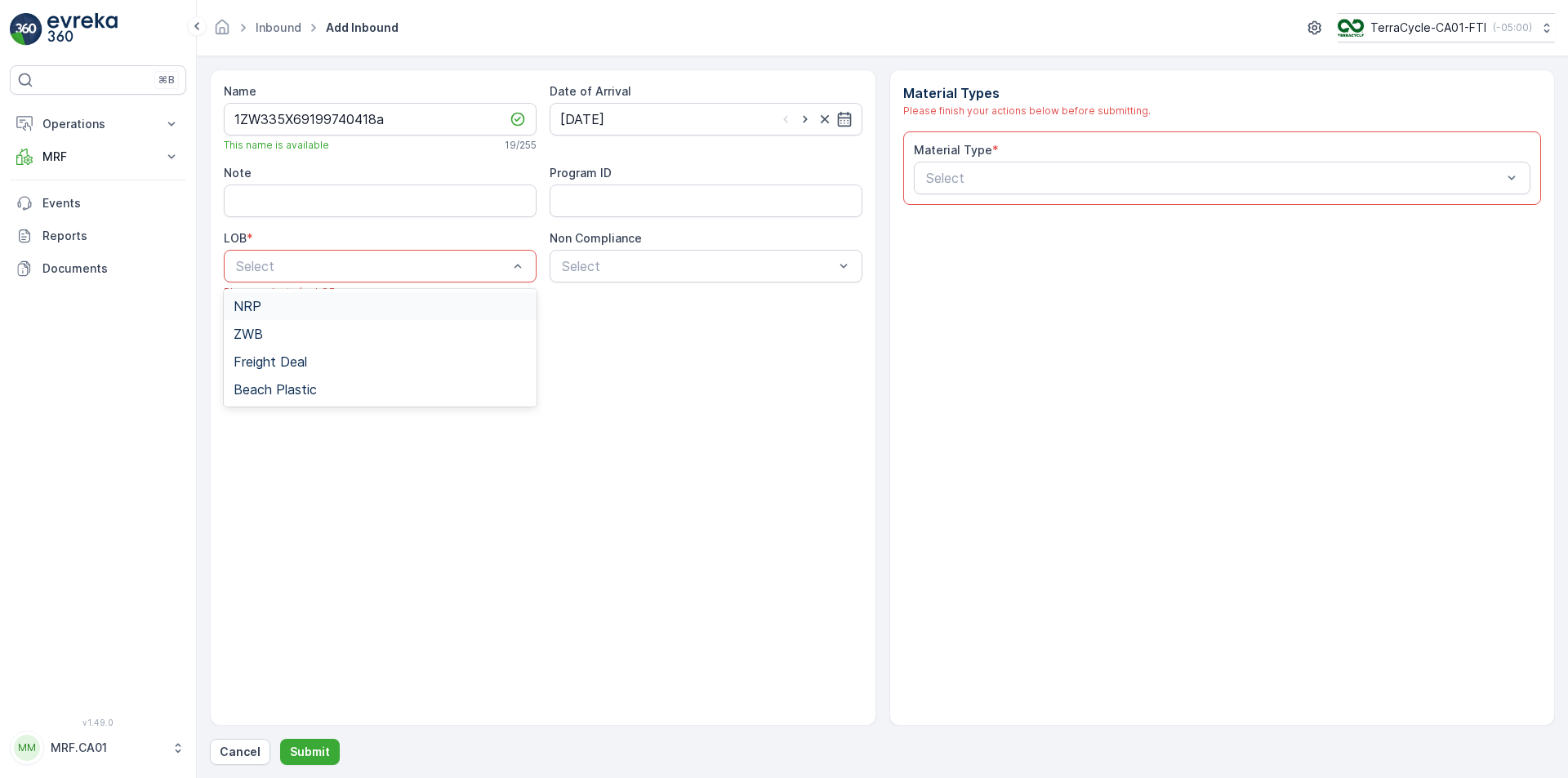
click at [441, 301] on div "NRP" at bounding box center [380, 306] width 293 height 15
click at [604, 266] on div at bounding box center [698, 266] width 275 height 15
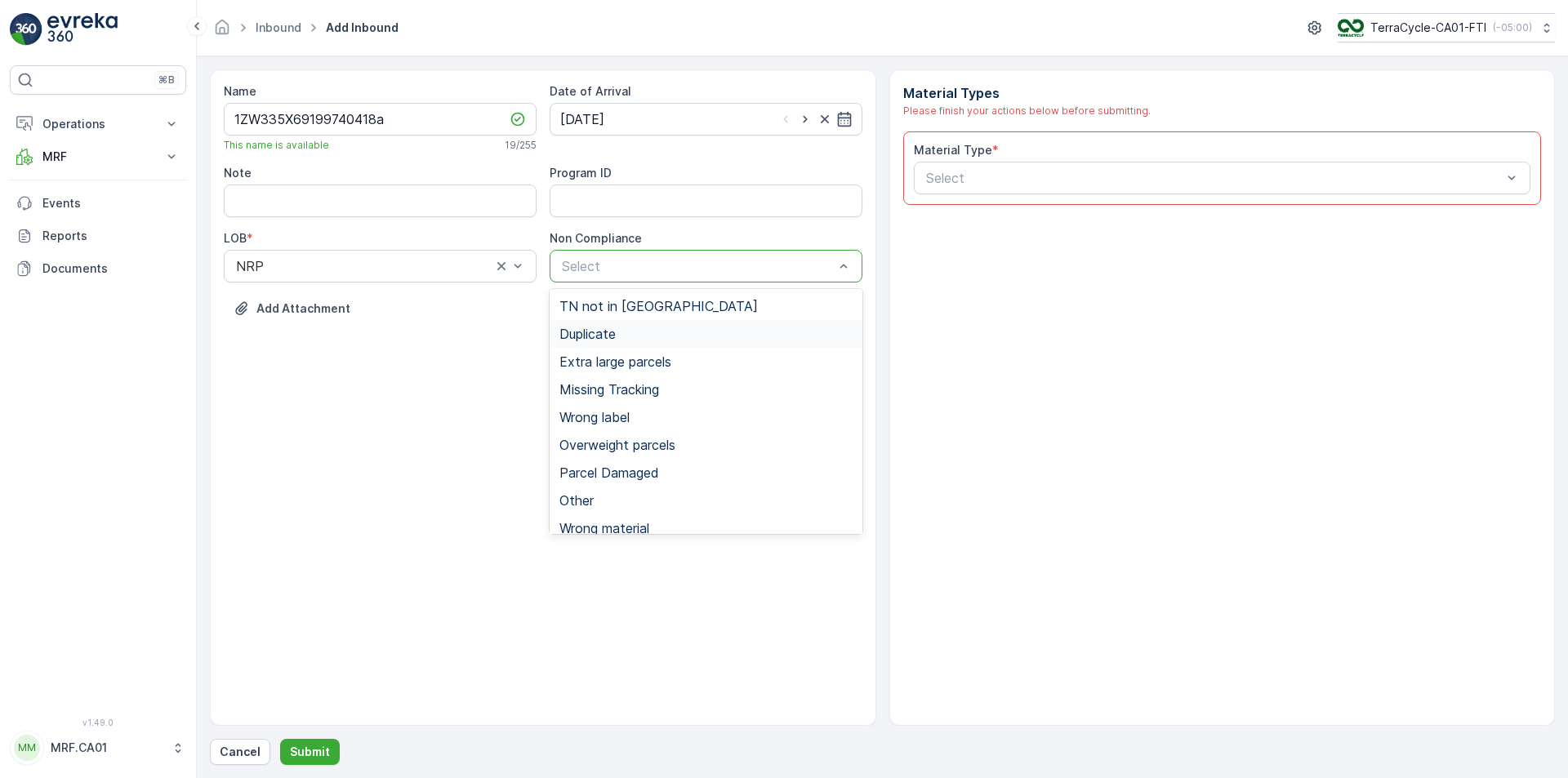
click at [591, 331] on span "Duplicate" at bounding box center [587, 334] width 56 height 15
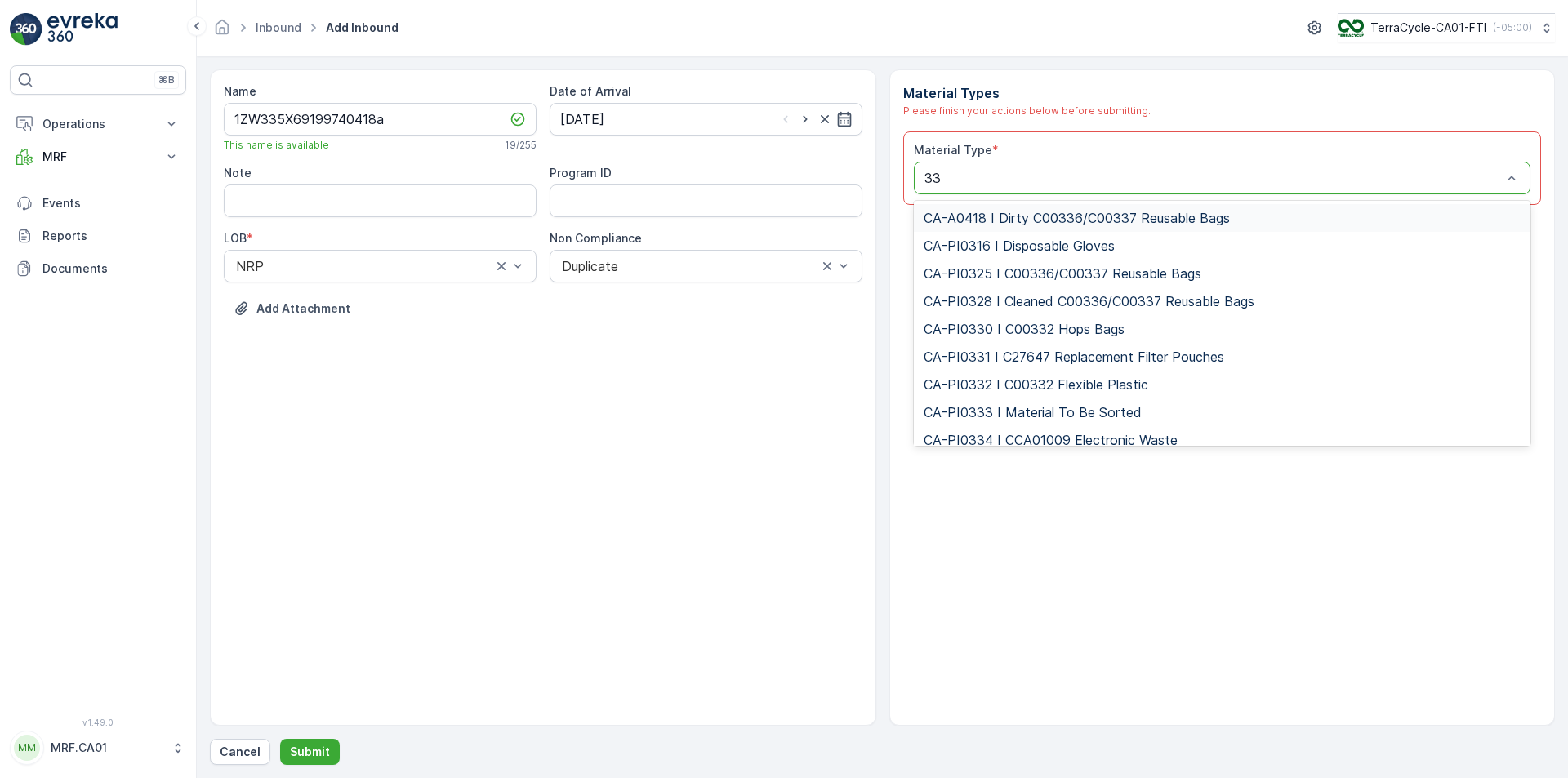
type input "333"
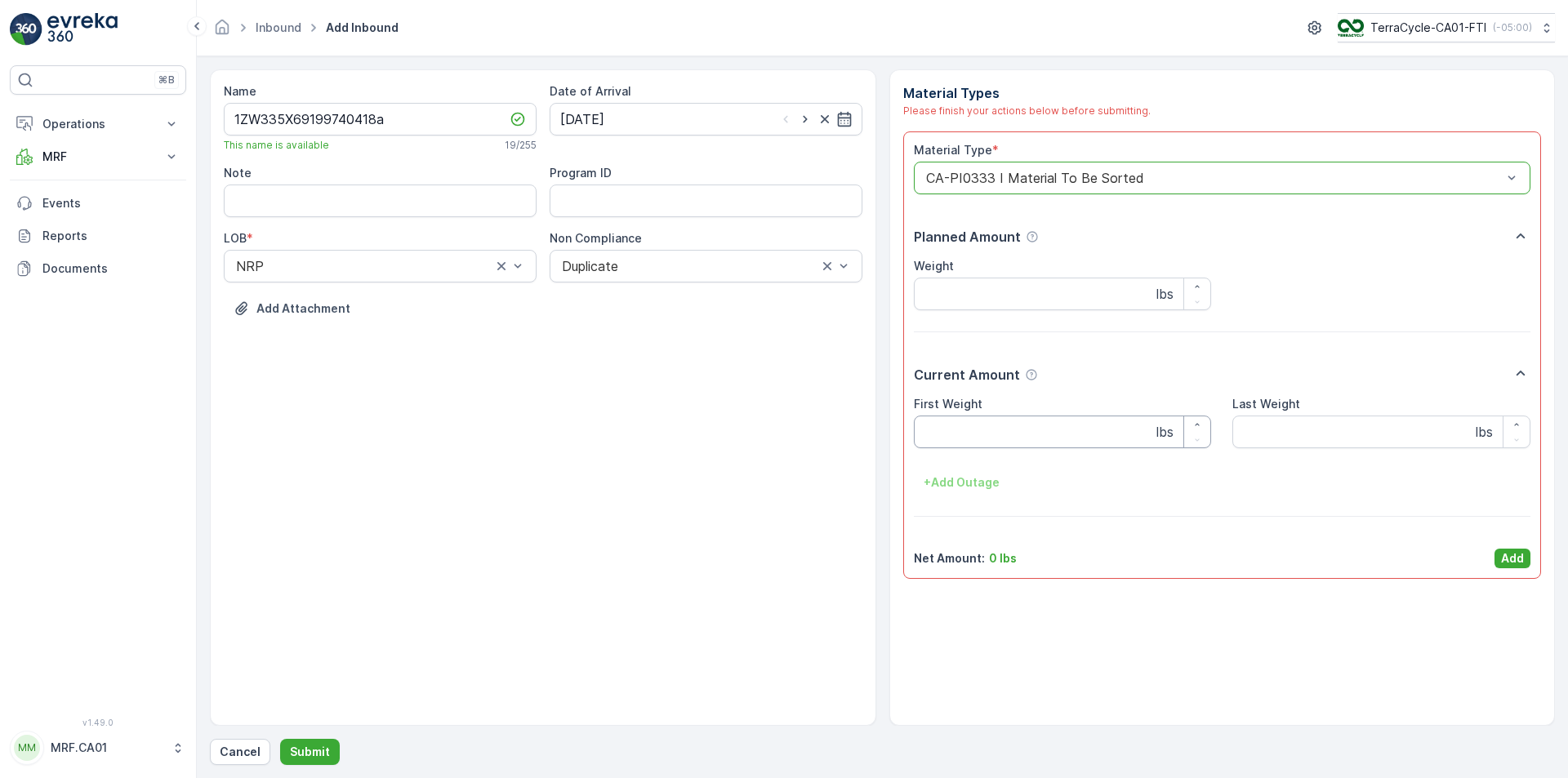
click at [1015, 438] on Weight "First Weight" at bounding box center [1063, 432] width 298 height 33
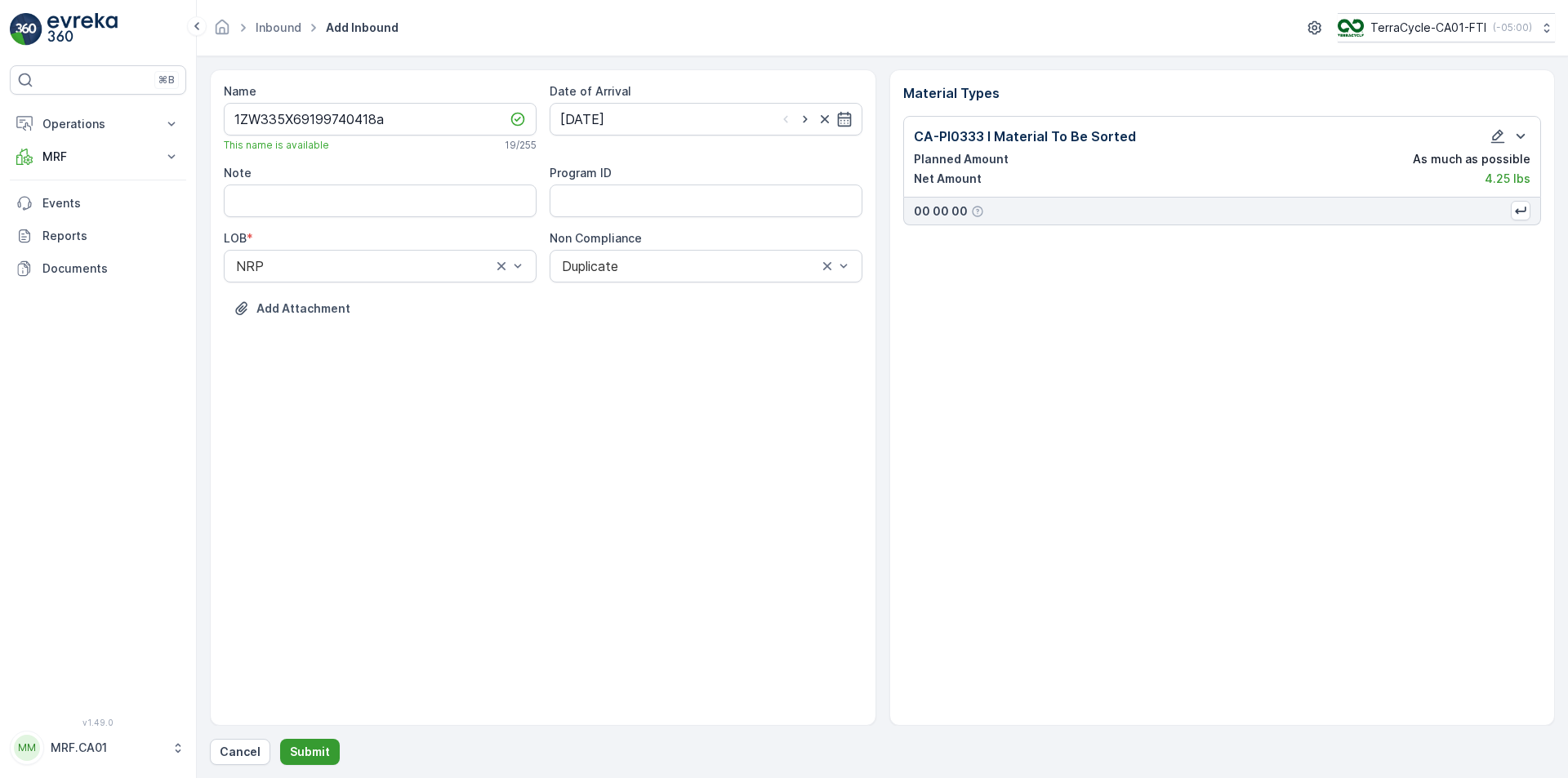
click at [315, 754] on p "Submit" at bounding box center [310, 752] width 40 height 16
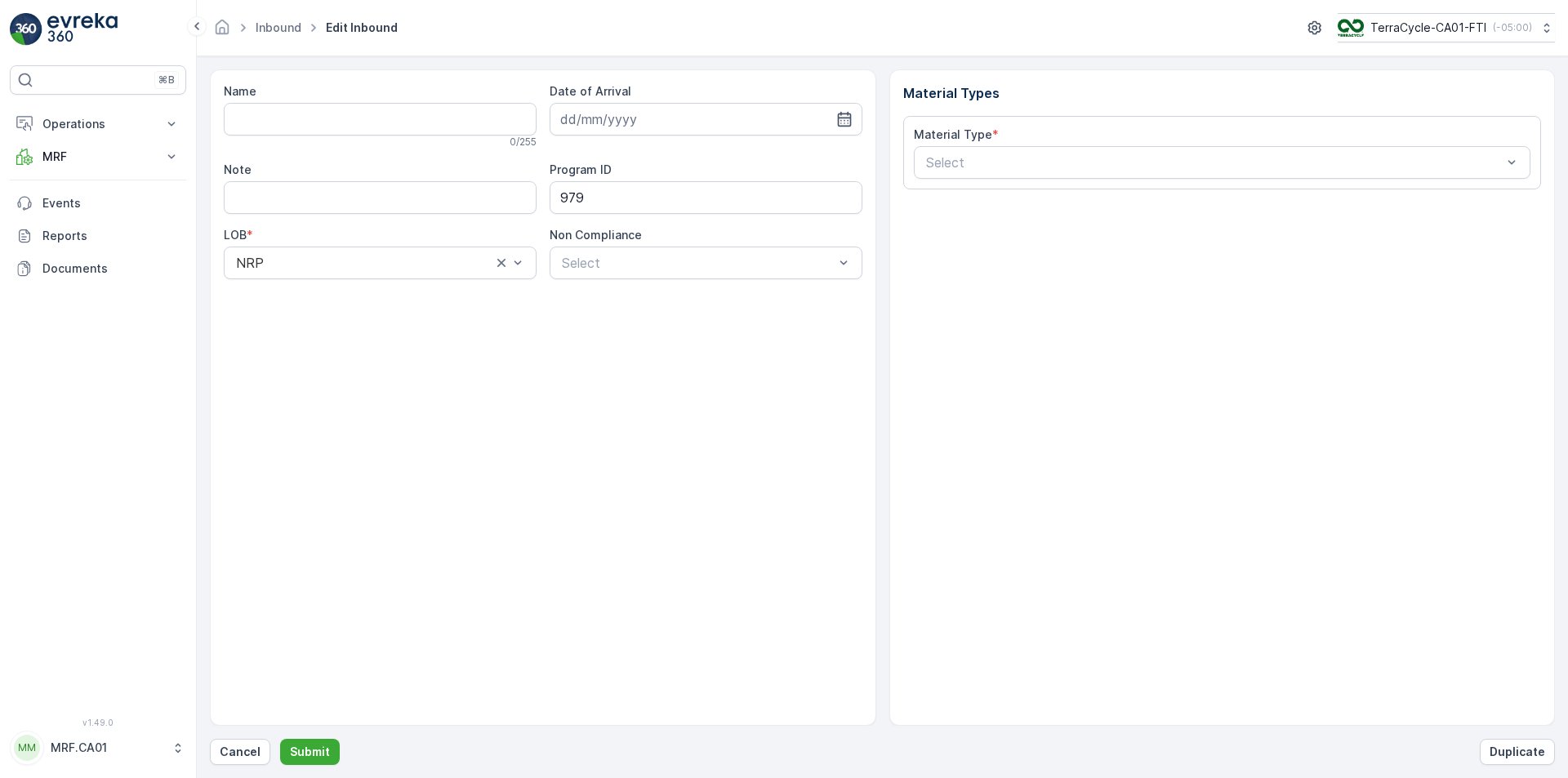
type input "1ZW335X69191640200"
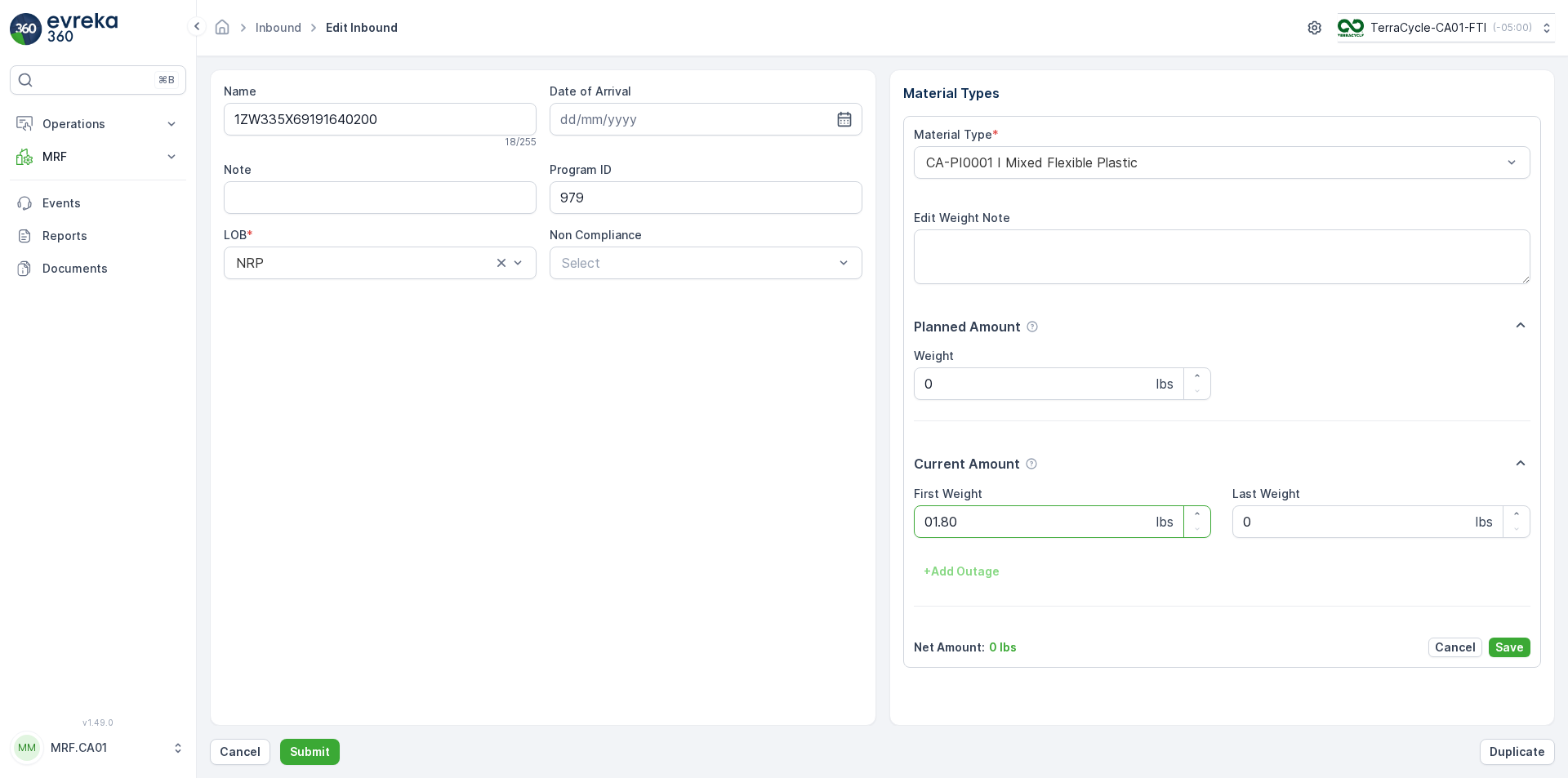
click at [280, 738] on button "Submit" at bounding box center [310, 752] width 59 height 26
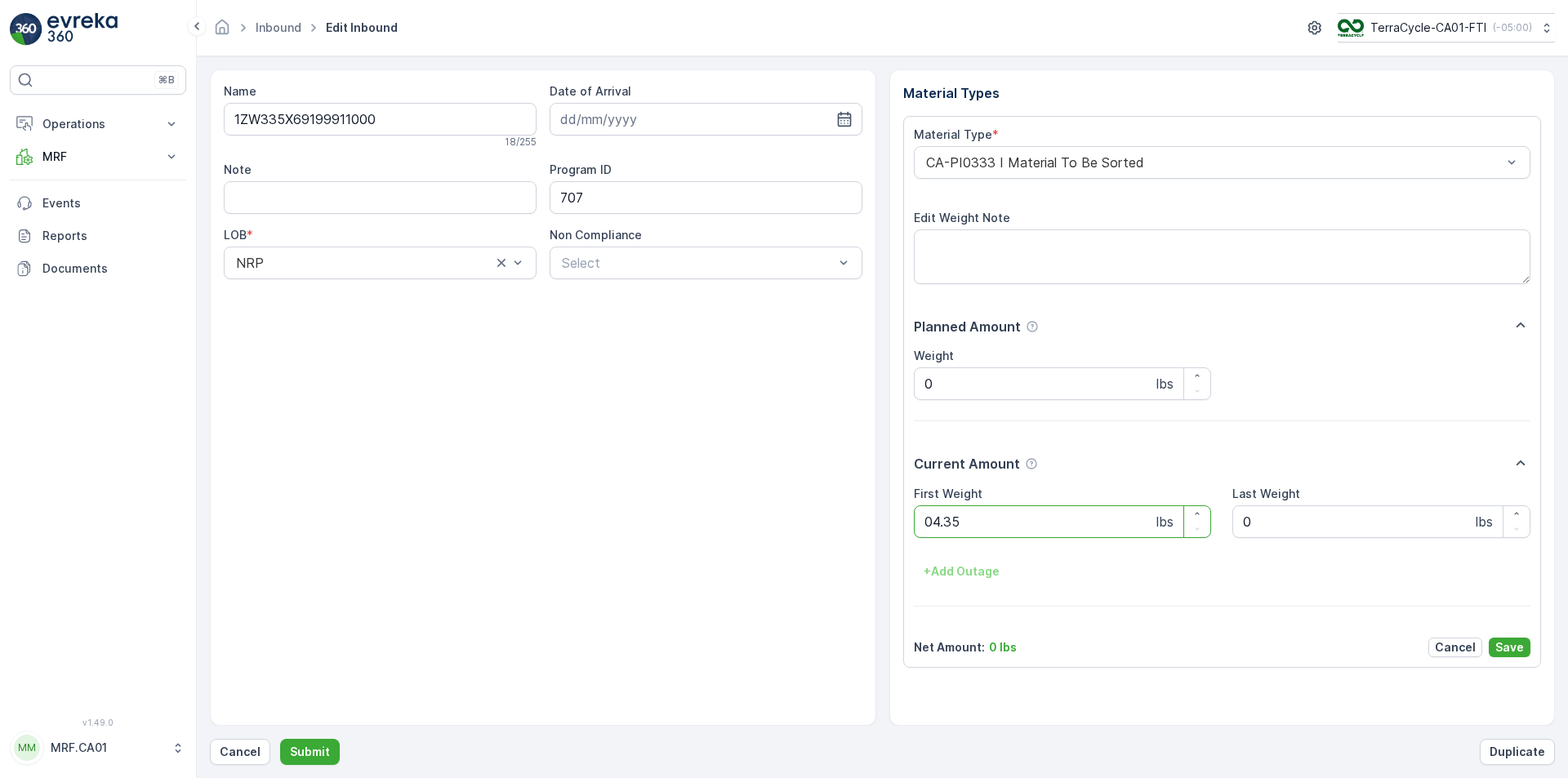
click at [280, 738] on button "Submit" at bounding box center [310, 752] width 59 height 26
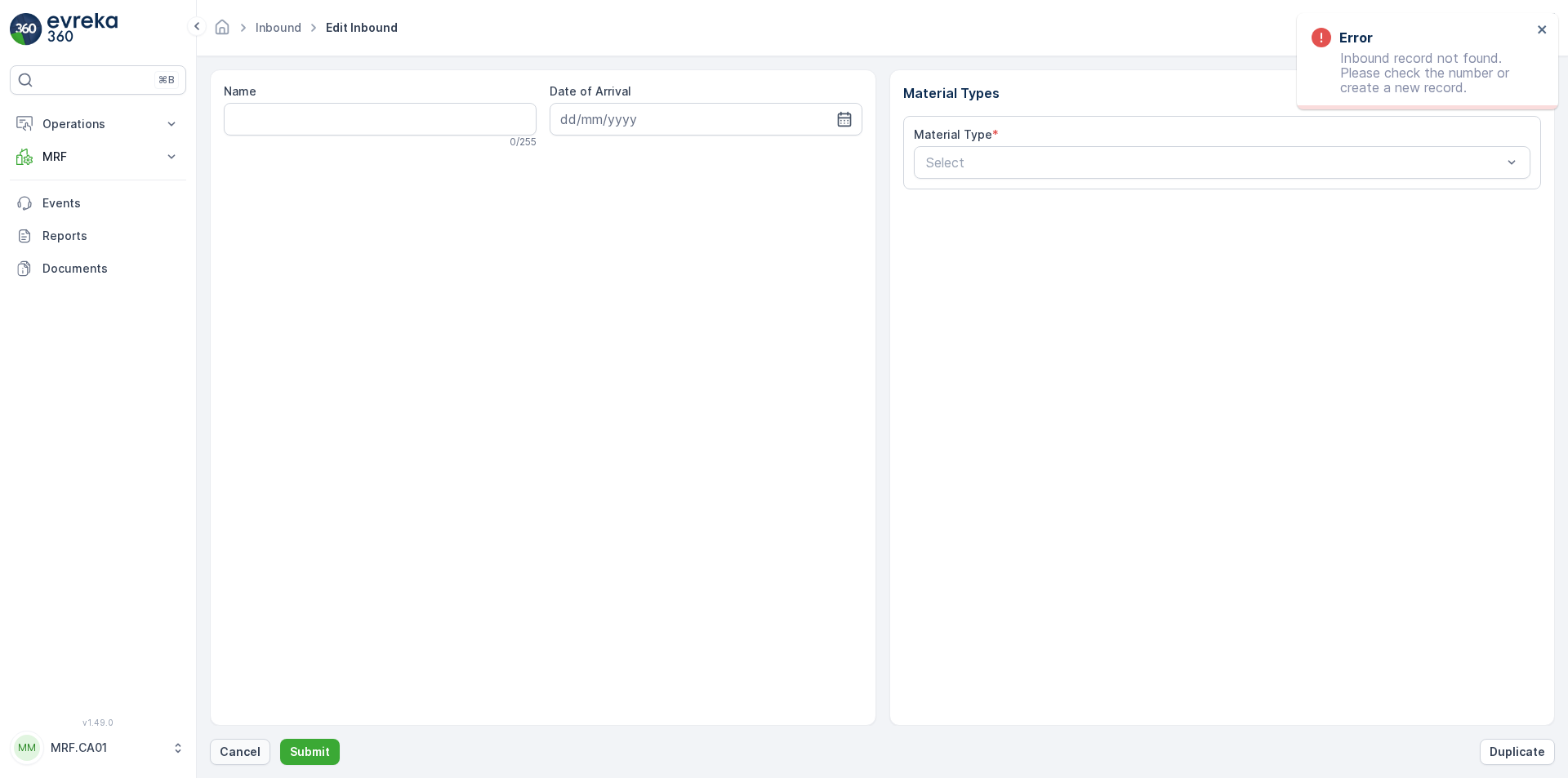
click at [226, 746] on p "Cancel" at bounding box center [240, 752] width 41 height 16
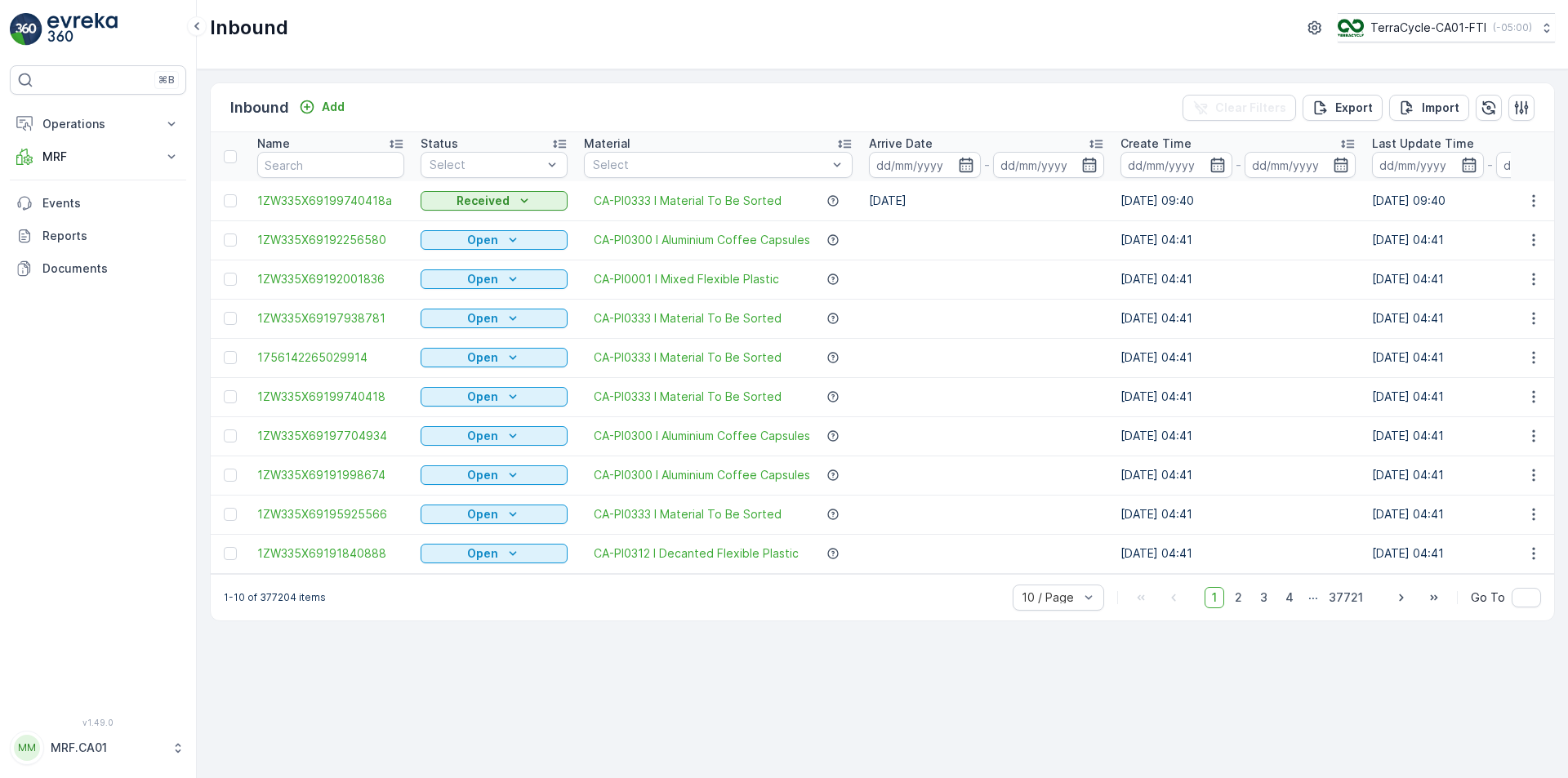
click at [359, 104] on div "Inbound Add Clear Filters Export Import" at bounding box center [882, 107] width 1343 height 49
click at [335, 105] on p "Add" at bounding box center [334, 107] width 23 height 16
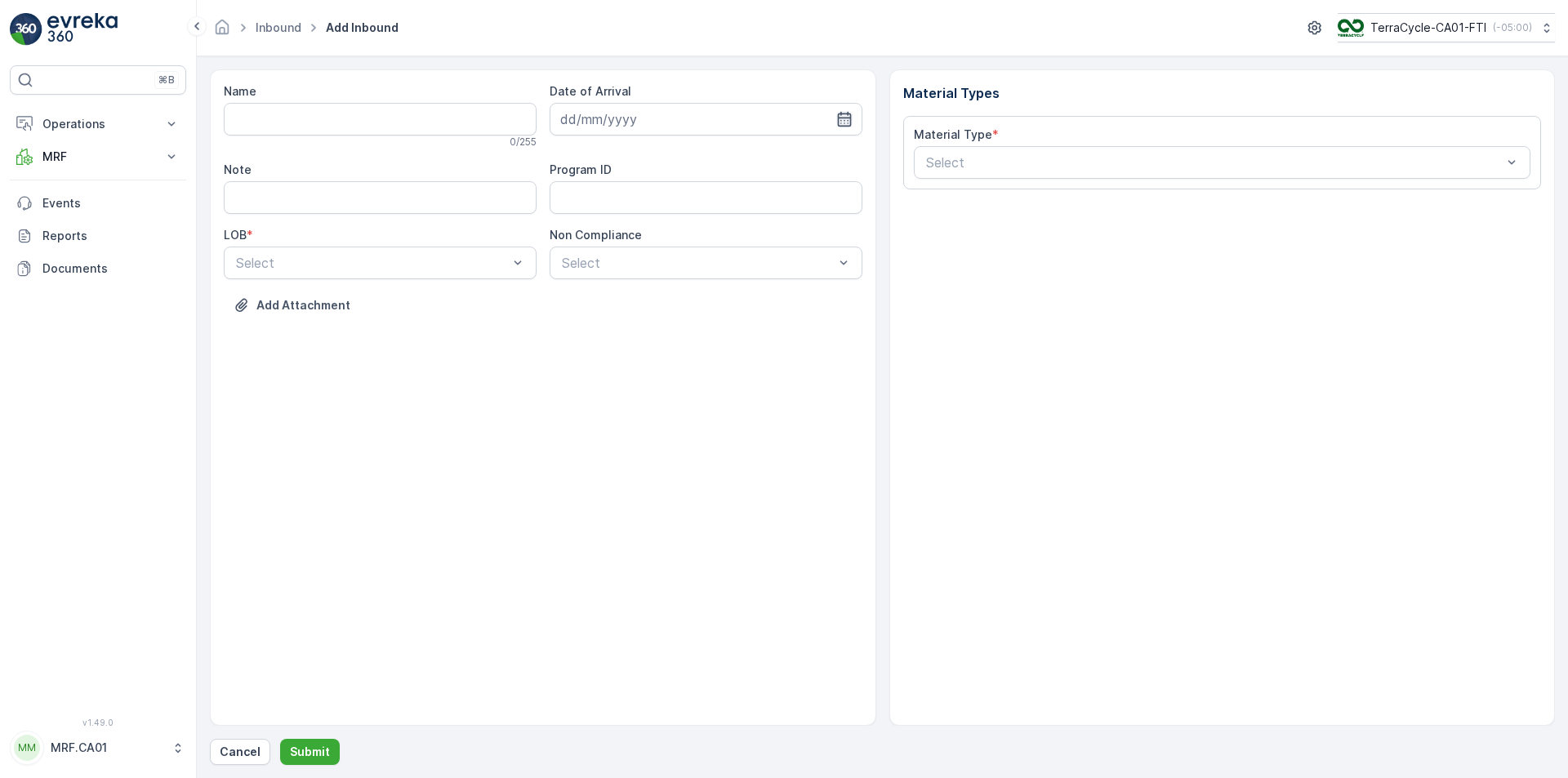
click at [844, 119] on icon "button" at bounding box center [843, 119] width 14 height 15
click at [640, 355] on div "26" at bounding box center [637, 353] width 26 height 26
type input "[DATE]"
click at [475, 262] on div at bounding box center [372, 263] width 275 height 15
click at [449, 303] on div "NRP" at bounding box center [380, 303] width 293 height 15
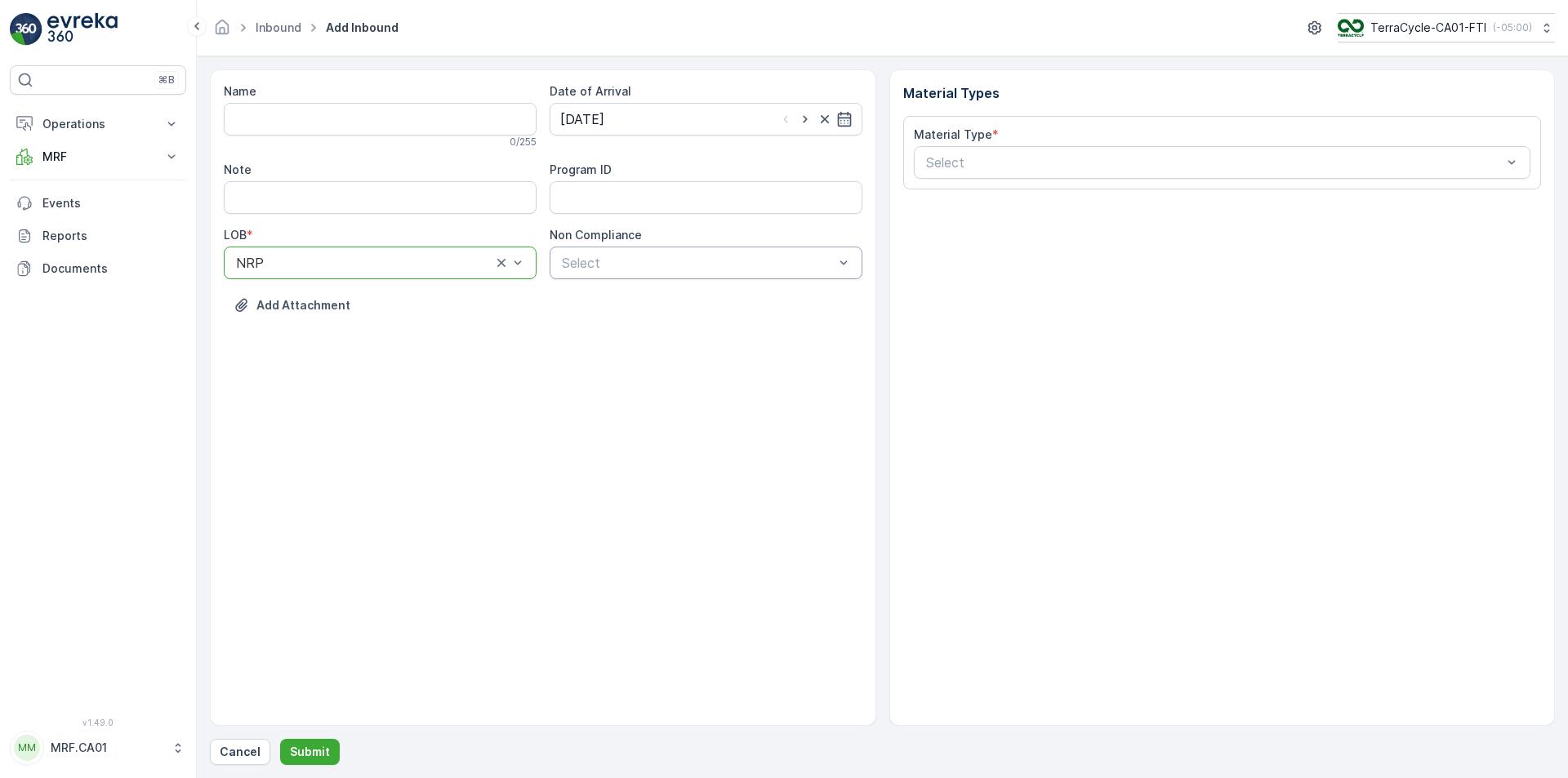
click at [617, 261] on div at bounding box center [698, 263] width 275 height 15
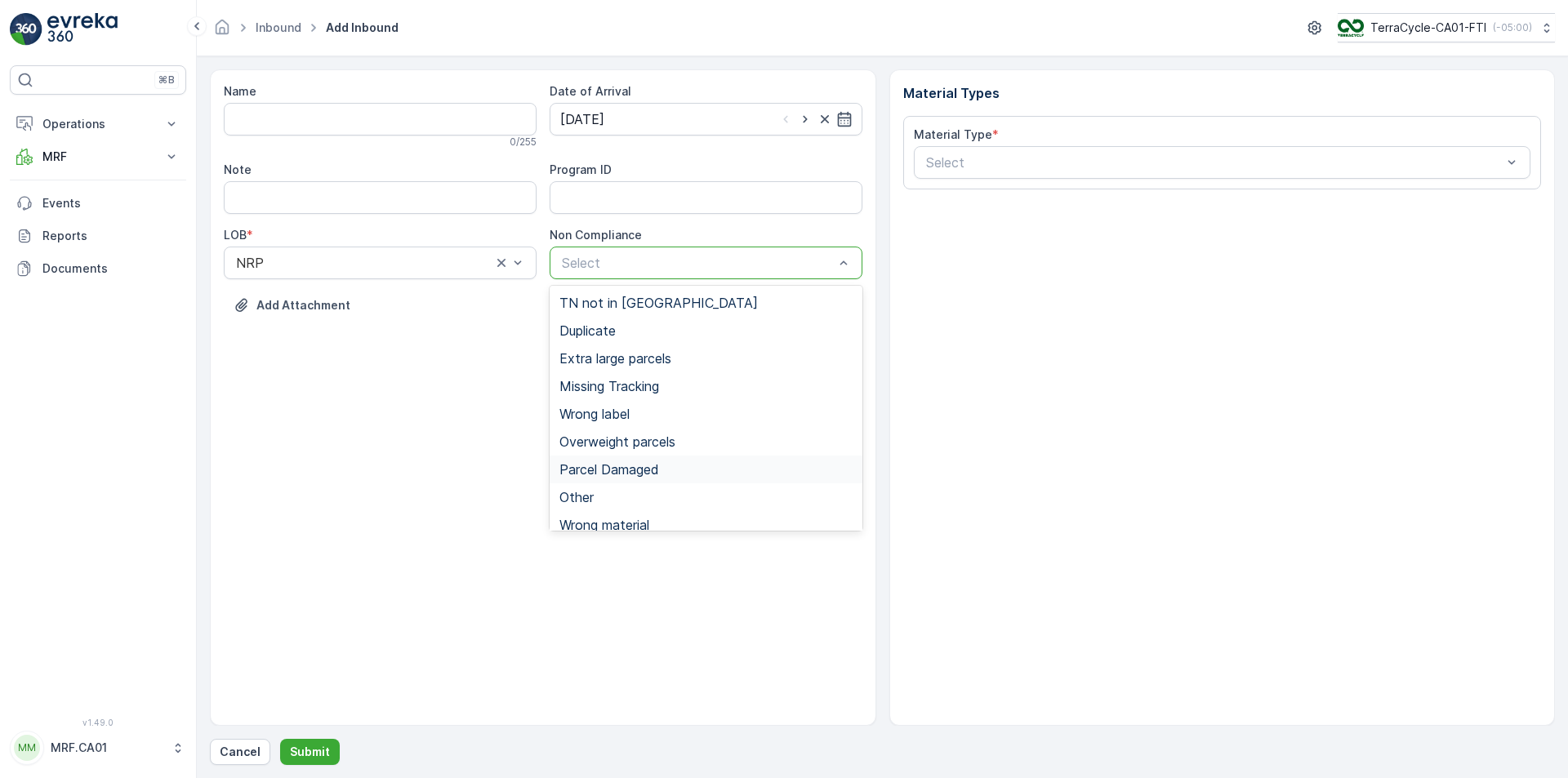
click at [645, 473] on span "Parcel Damaged" at bounding box center [609, 469] width 100 height 15
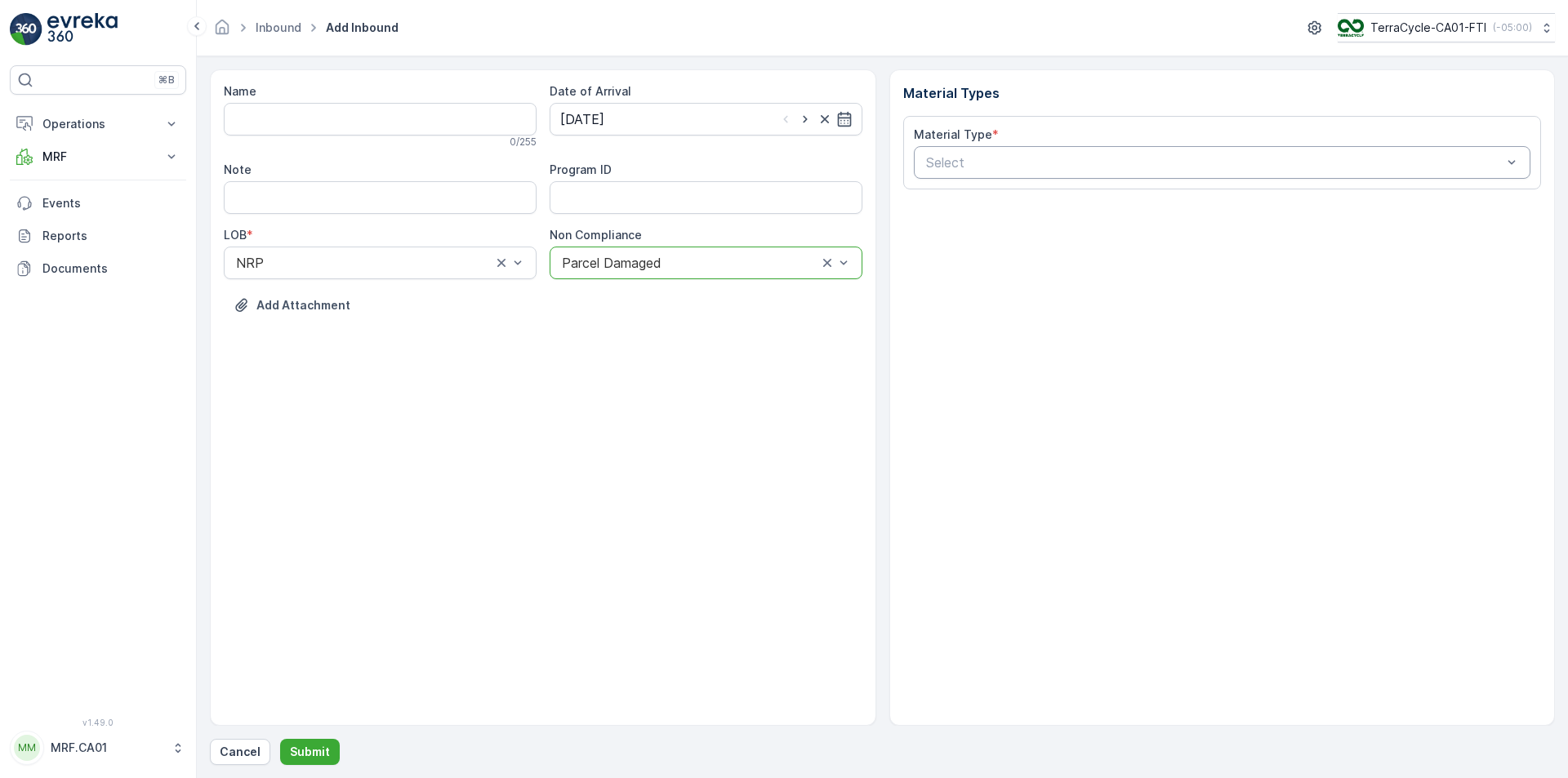
click at [1039, 163] on div at bounding box center [1214, 162] width 580 height 15
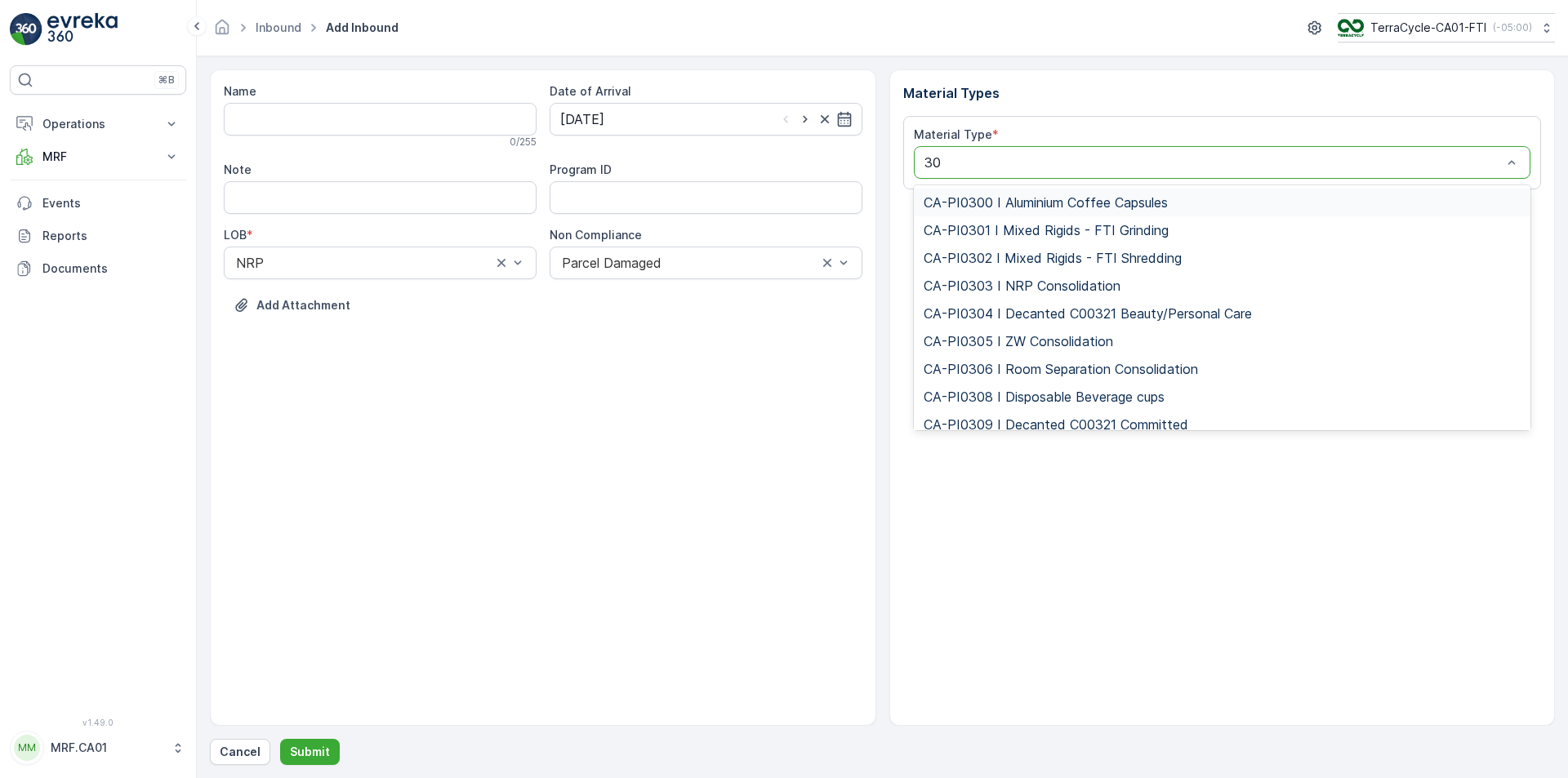
type input "302"
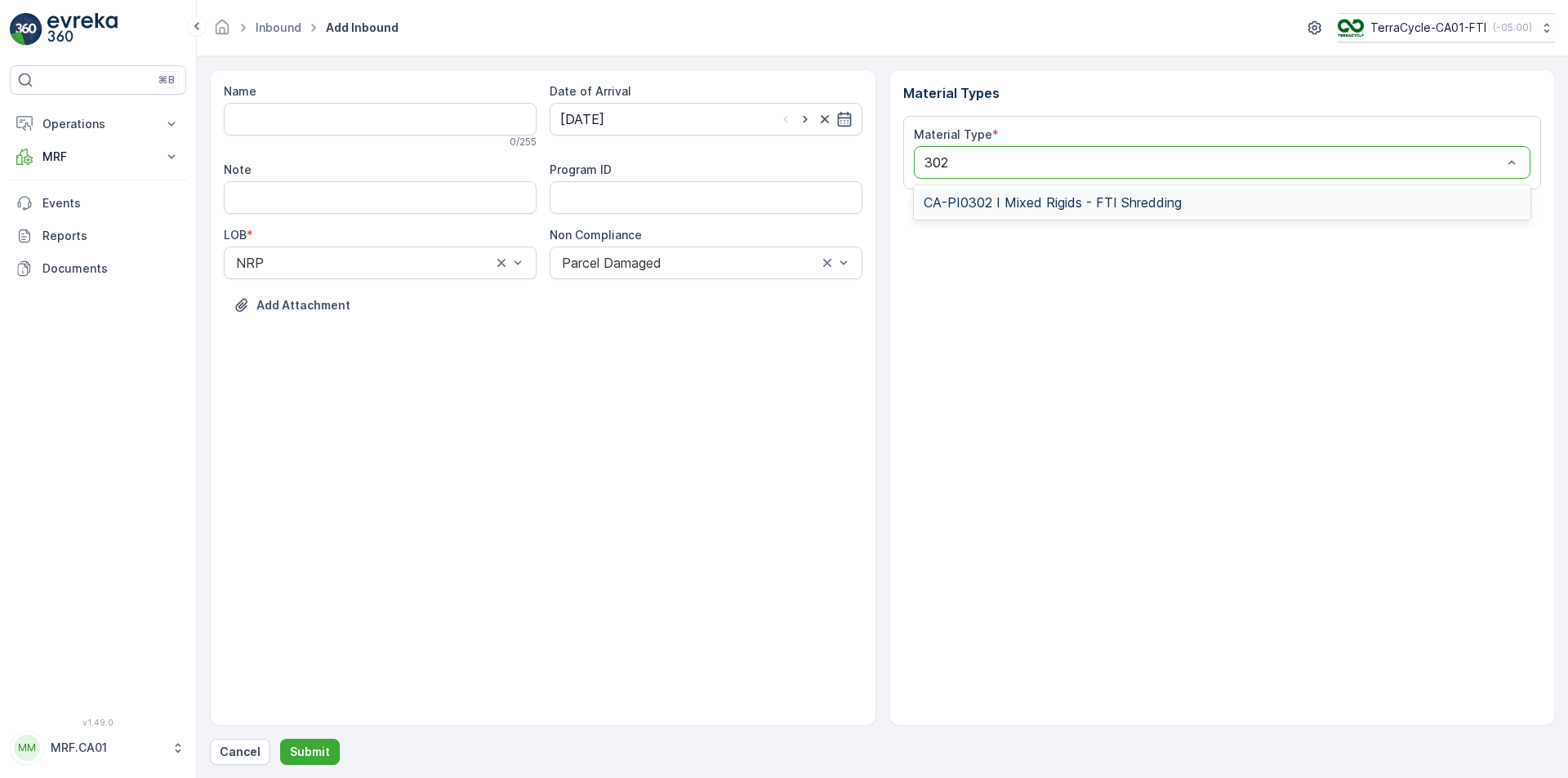
click at [1142, 200] on span "CA-PI0302 I Mixed Rigids - FTI Shredding" at bounding box center [1052, 203] width 258 height 15
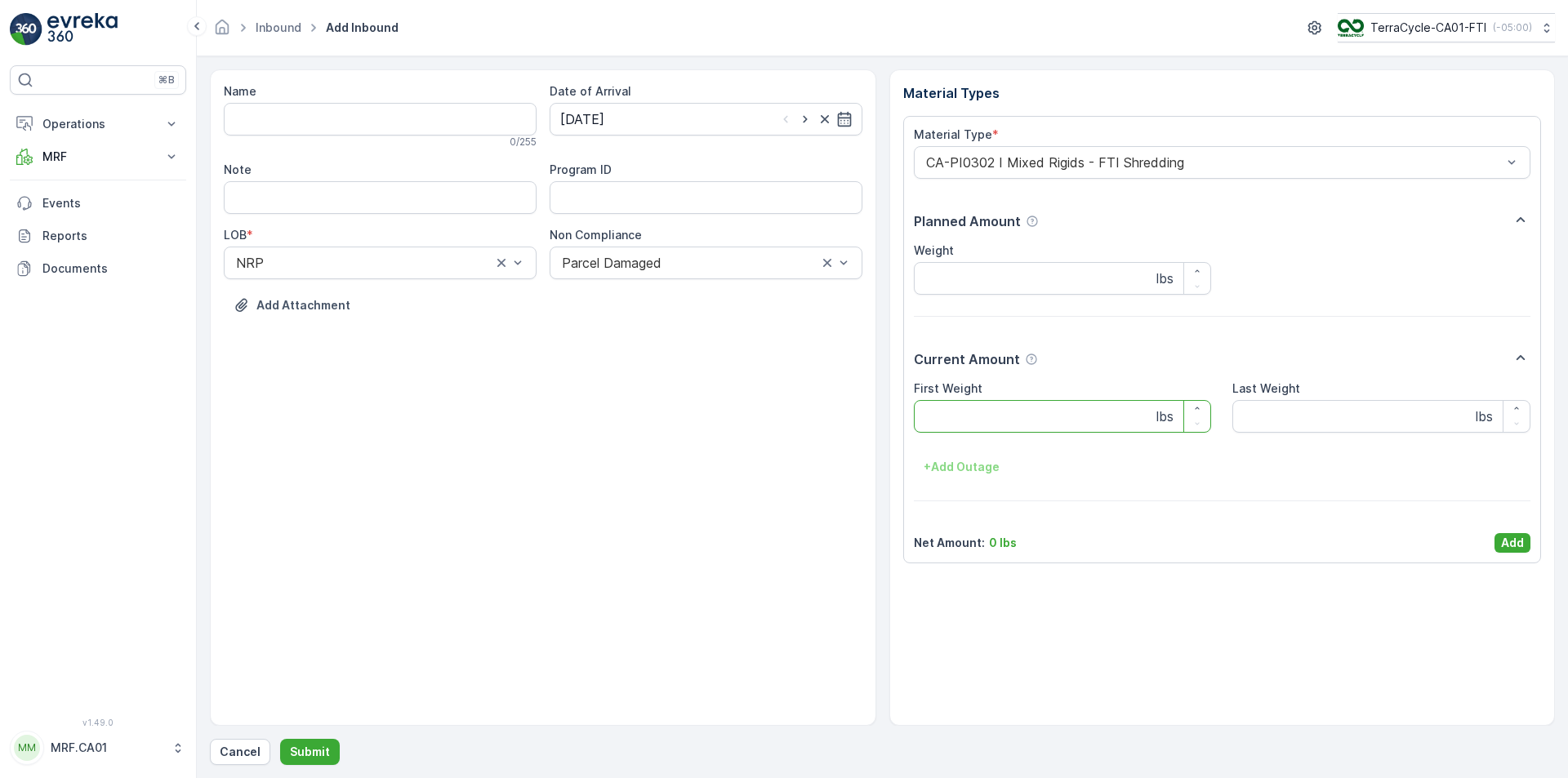
drag, startPoint x: 981, startPoint y: 411, endPoint x: 1002, endPoint y: 367, distance: 48.8
click at [981, 408] on Weight "First Weight" at bounding box center [1063, 417] width 298 height 33
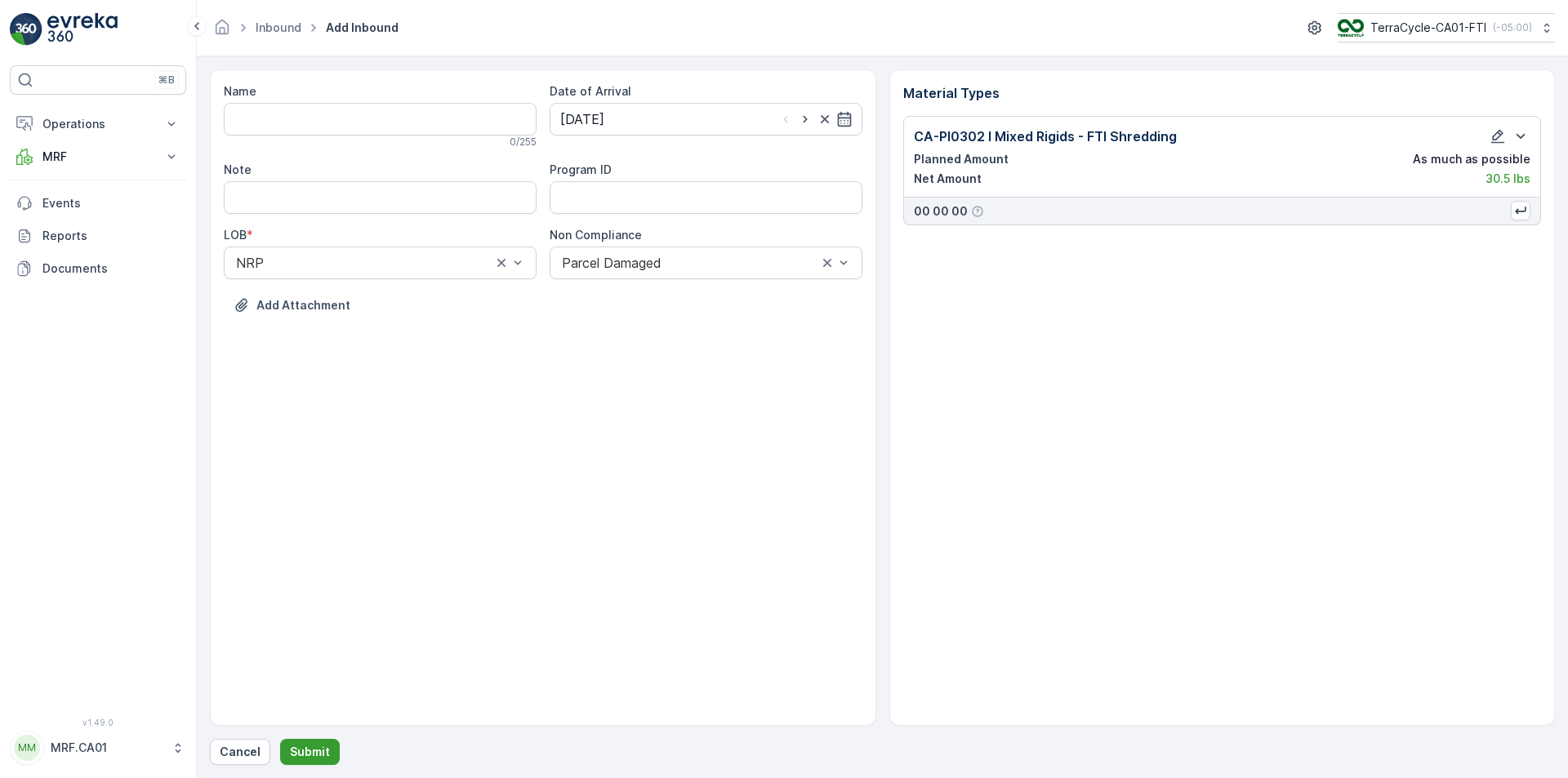
click at [308, 745] on p "Submit" at bounding box center [310, 752] width 40 height 16
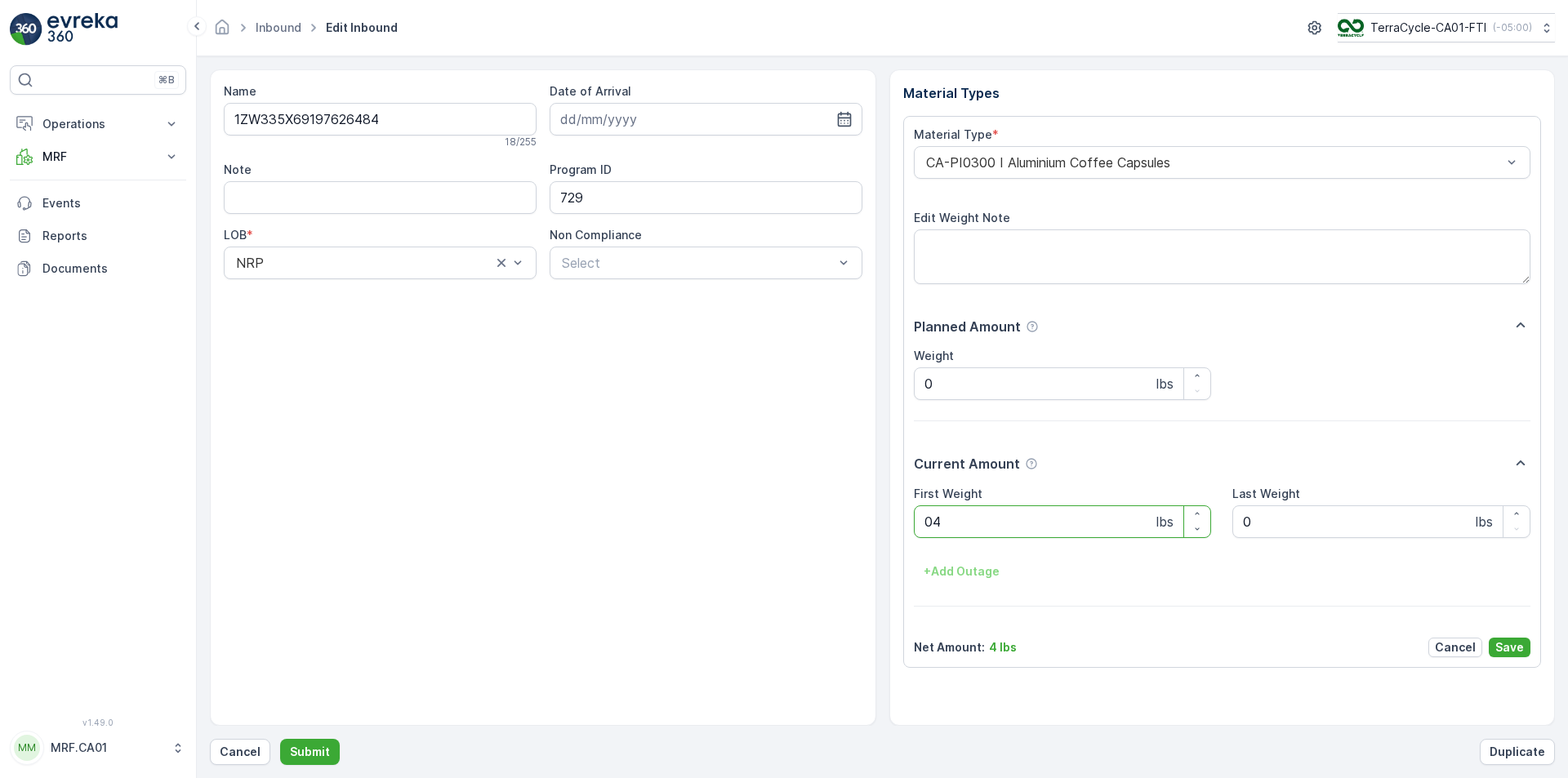
type Weight "042"
click at [280, 738] on button "Submit" at bounding box center [310, 752] width 59 height 26
type Weight "035"
click at [280, 738] on button "Submit" at bounding box center [310, 752] width 59 height 26
type Weight "036"
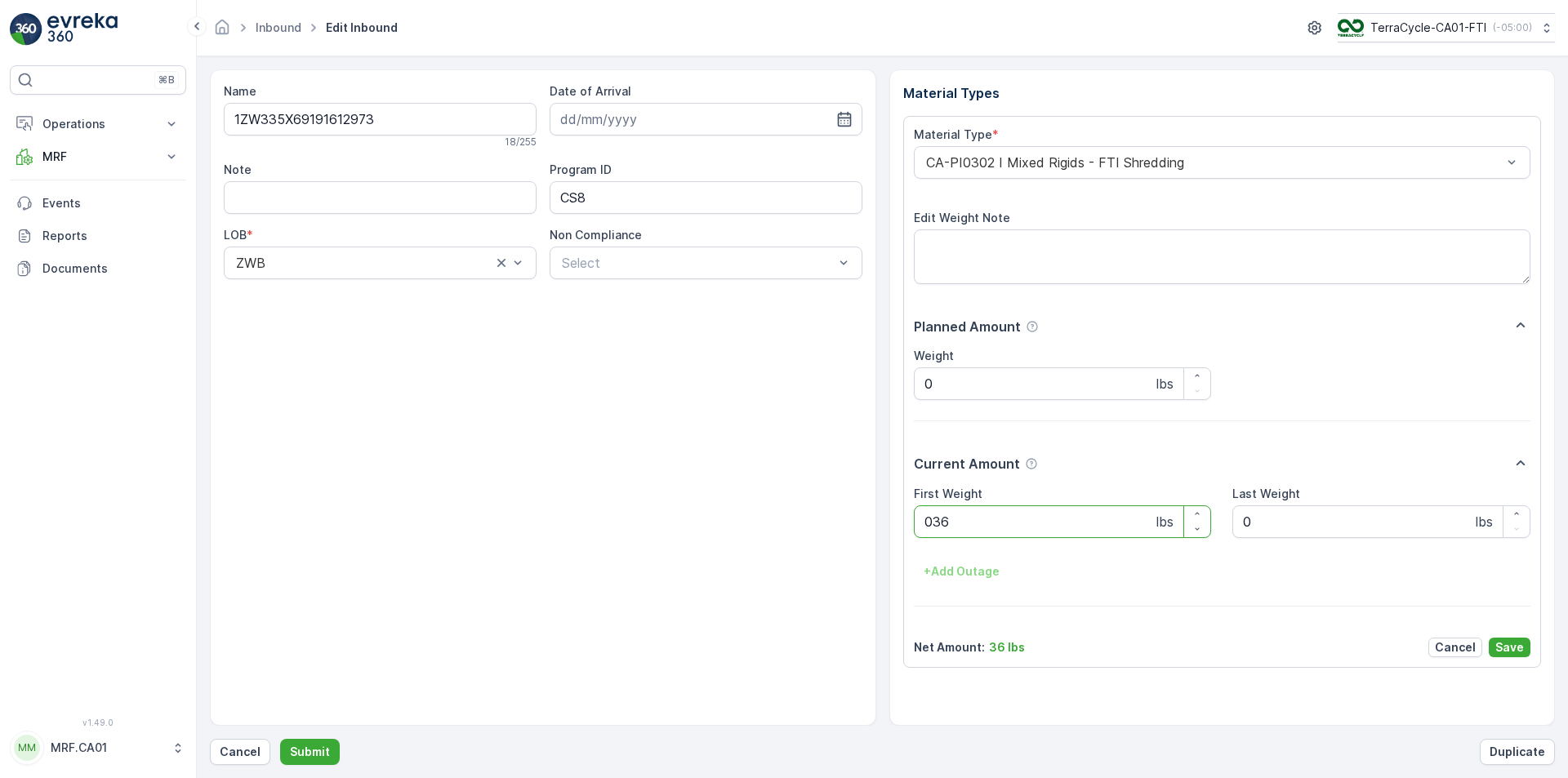
click at [280, 738] on button "Submit" at bounding box center [310, 752] width 59 height 26
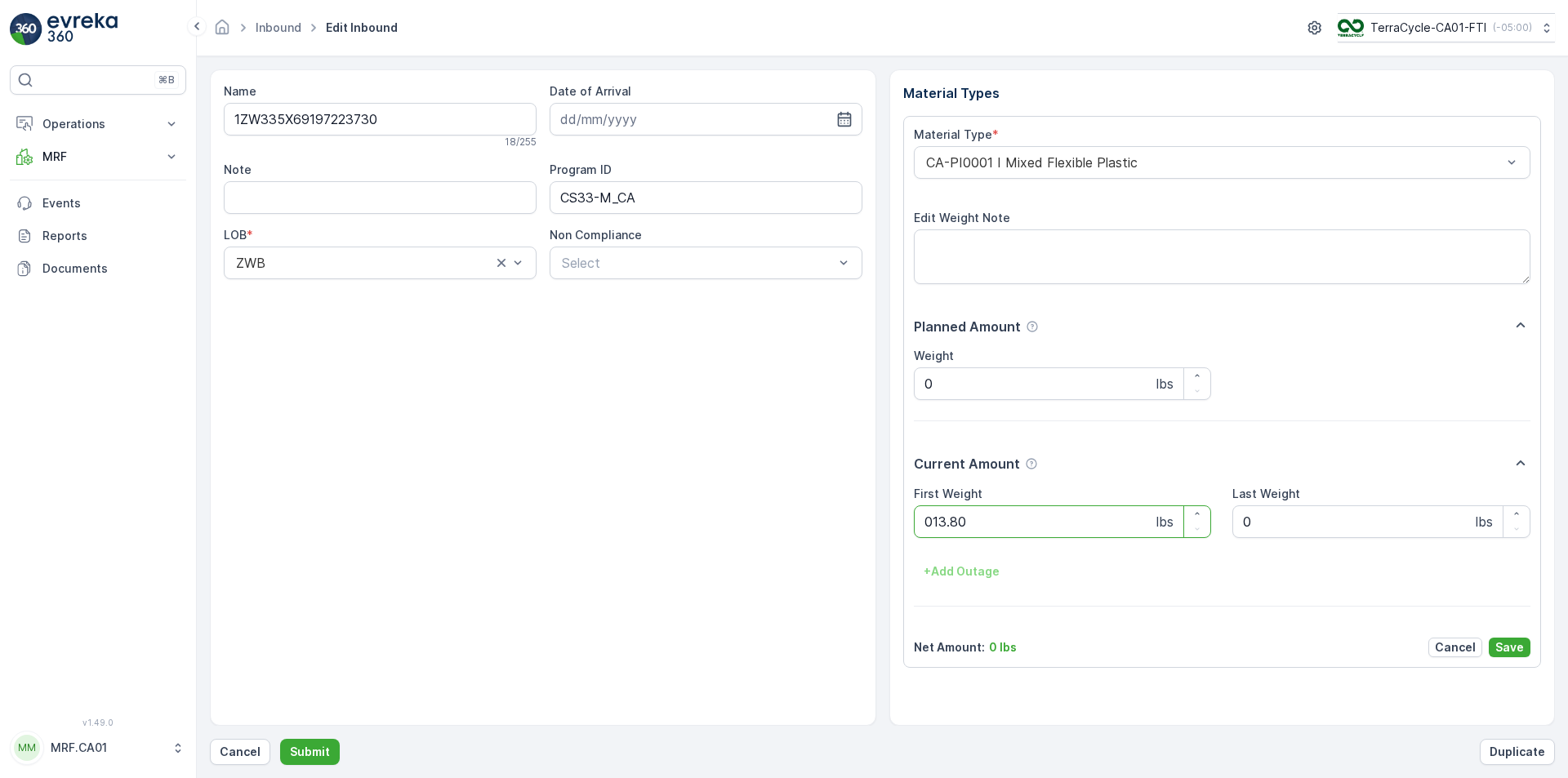
click at [280, 738] on button "Submit" at bounding box center [310, 752] width 59 height 26
